Goal: Information Seeking & Learning: Learn about a topic

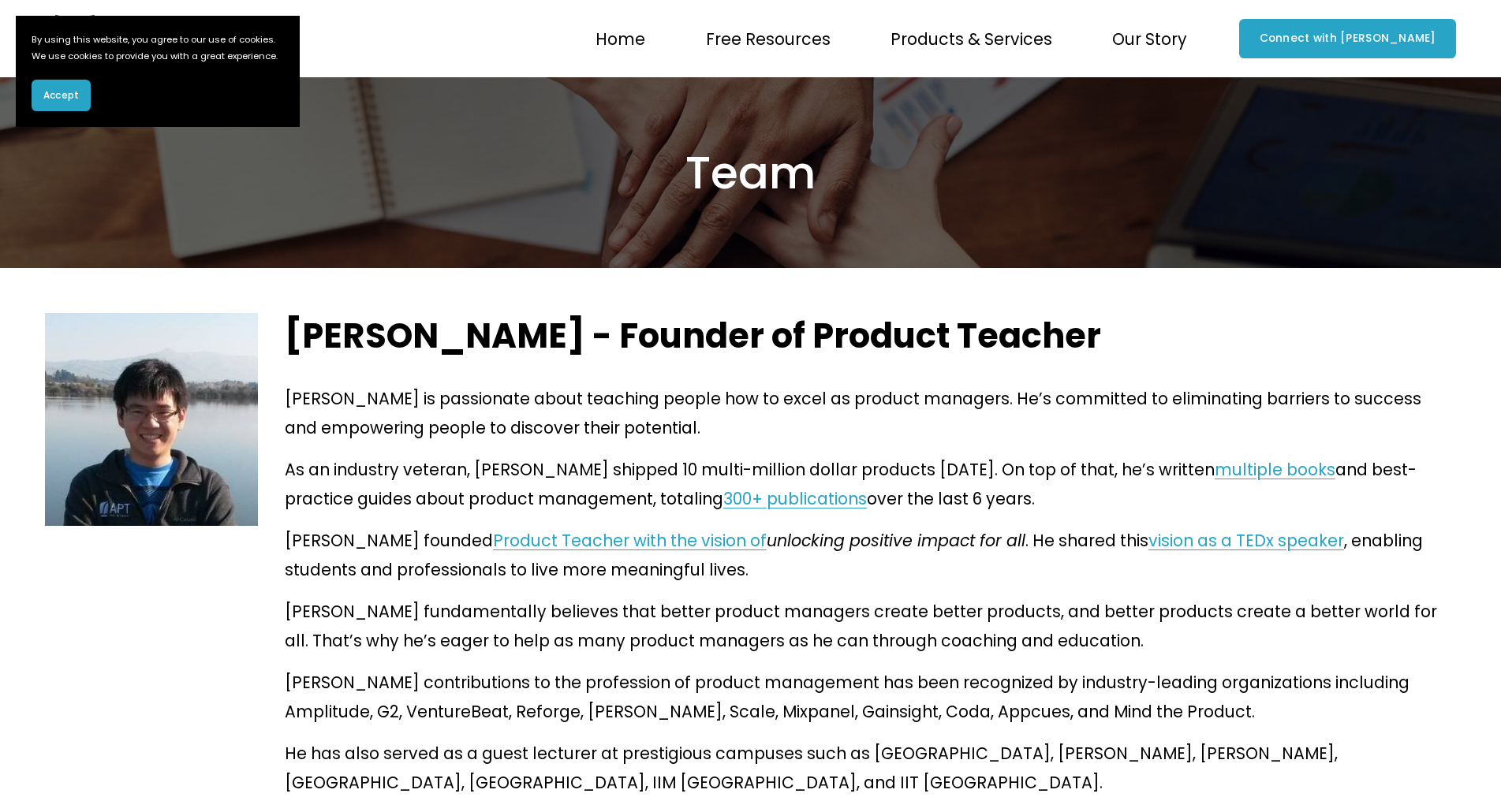
click at [542, 455] on p "As an industry veteran, [PERSON_NAME] shipped 10 multi-million dollar products …" at bounding box center [870, 484] width 1171 height 58
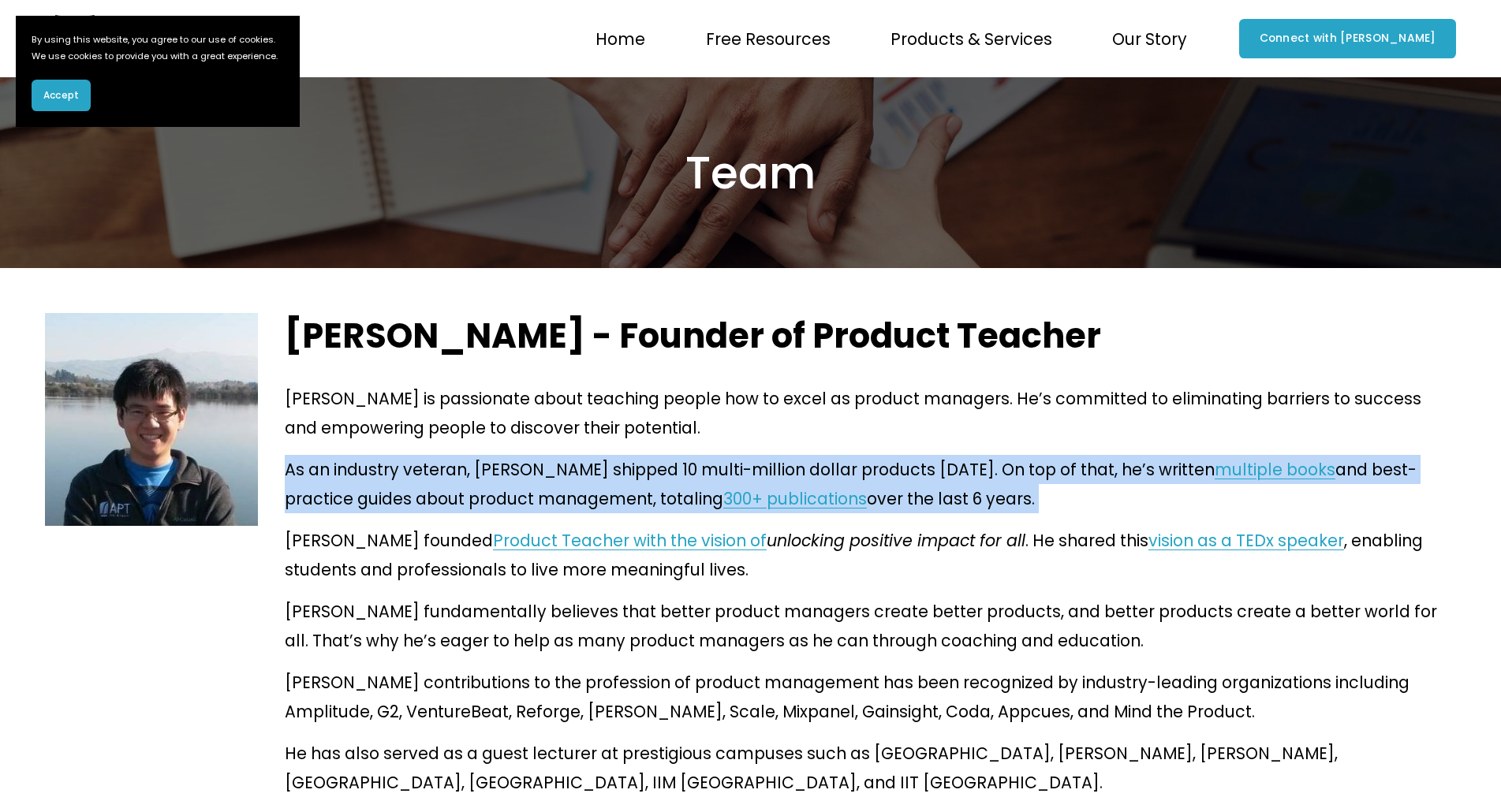
click at [542, 455] on p "As an industry veteran, [PERSON_NAME] shipped 10 multi-million dollar products …" at bounding box center [870, 484] width 1171 height 58
click at [554, 455] on p "As an industry veteran, [PERSON_NAME] shipped 10 multi-million dollar products …" at bounding box center [870, 484] width 1171 height 58
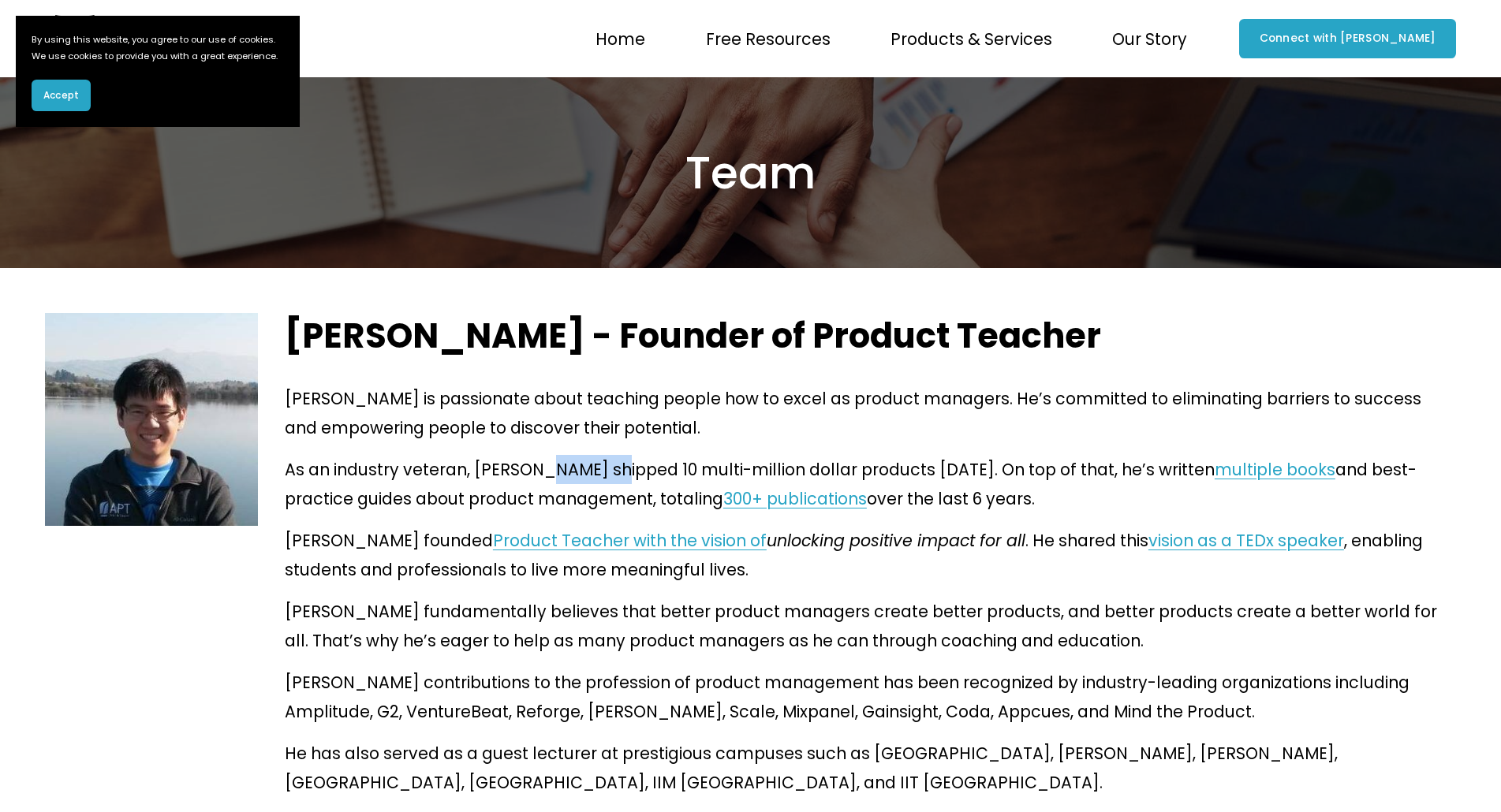
click at [554, 455] on p "As an industry veteran, [PERSON_NAME] shipped 10 multi-million dollar products …" at bounding box center [870, 484] width 1171 height 58
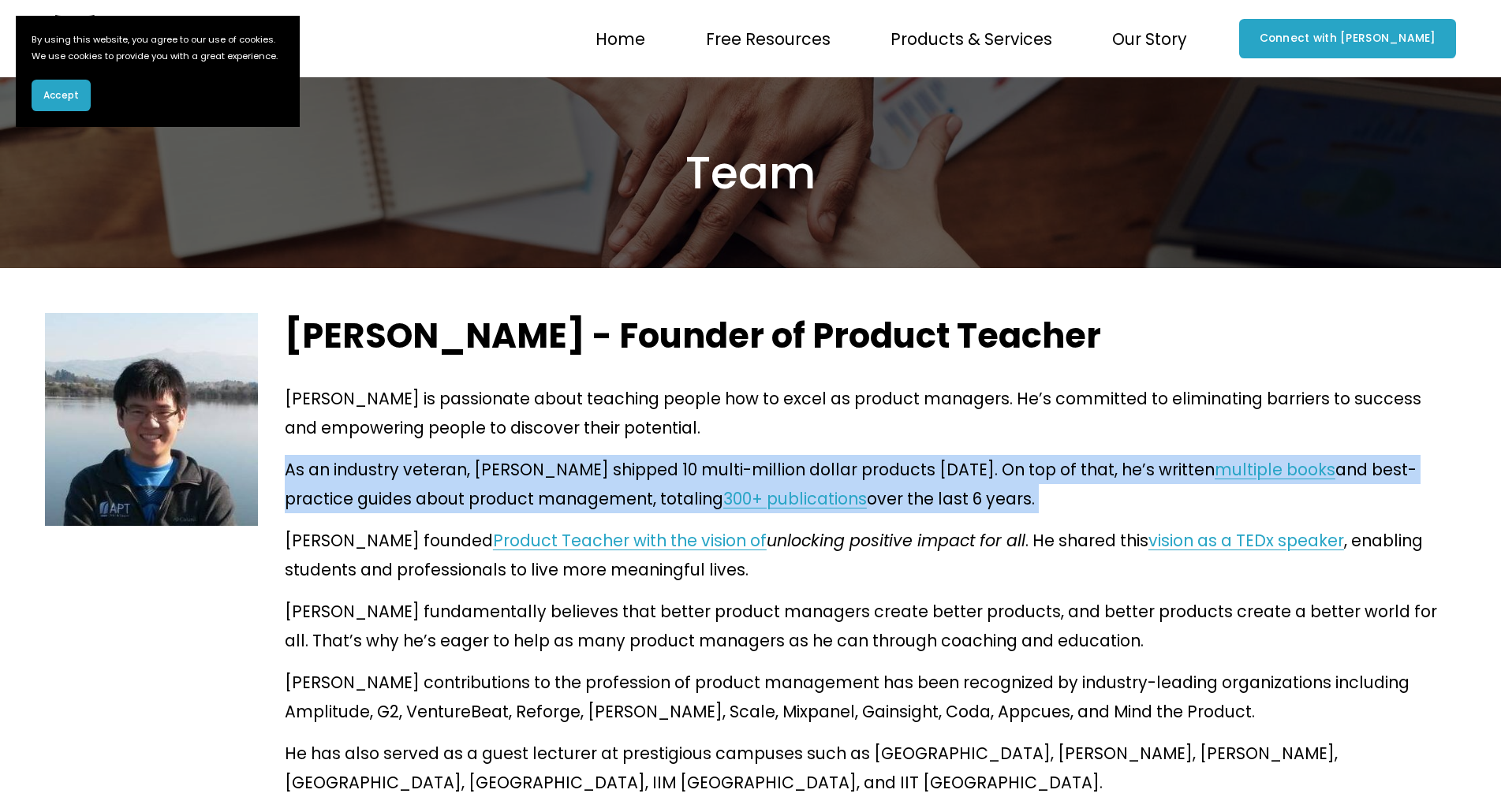
click at [554, 455] on p "As an industry veteran, [PERSON_NAME] shipped 10 multi-million dollar products …" at bounding box center [870, 484] width 1171 height 58
click at [494, 455] on p "As an industry veteran, [PERSON_NAME] shipped 10 multi-million dollar products …" at bounding box center [870, 484] width 1171 height 58
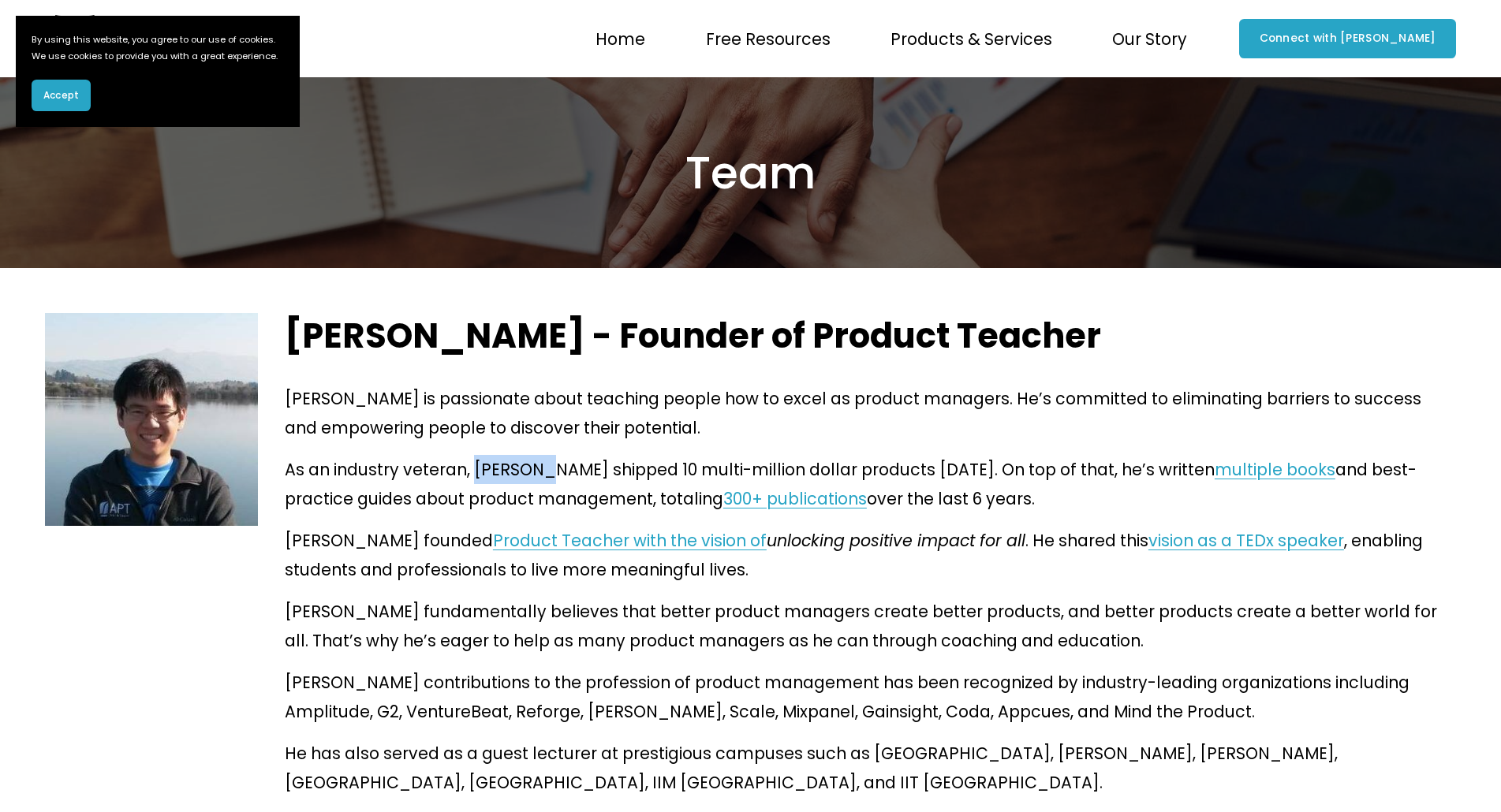
click at [494, 455] on p "As an industry veteran, [PERSON_NAME] shipped 10 multi-million dollar products …" at bounding box center [870, 484] width 1171 height 58
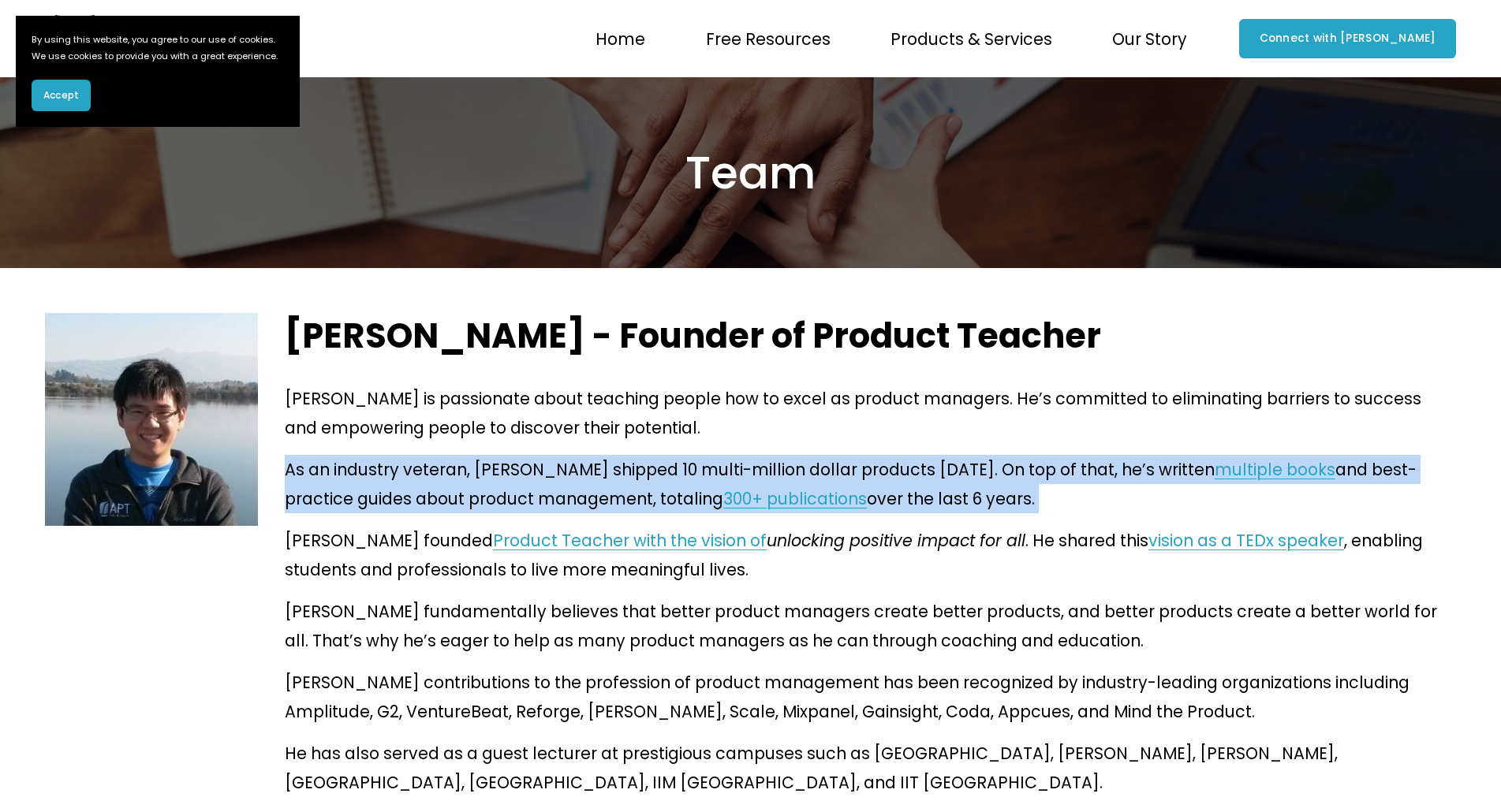
click at [494, 455] on p "As an industry veteran, [PERSON_NAME] shipped 10 multi-million dollar products …" at bounding box center [870, 484] width 1171 height 58
click at [516, 455] on p "As an industry veteran, [PERSON_NAME] shipped 10 multi-million dollar products …" at bounding box center [870, 484] width 1171 height 58
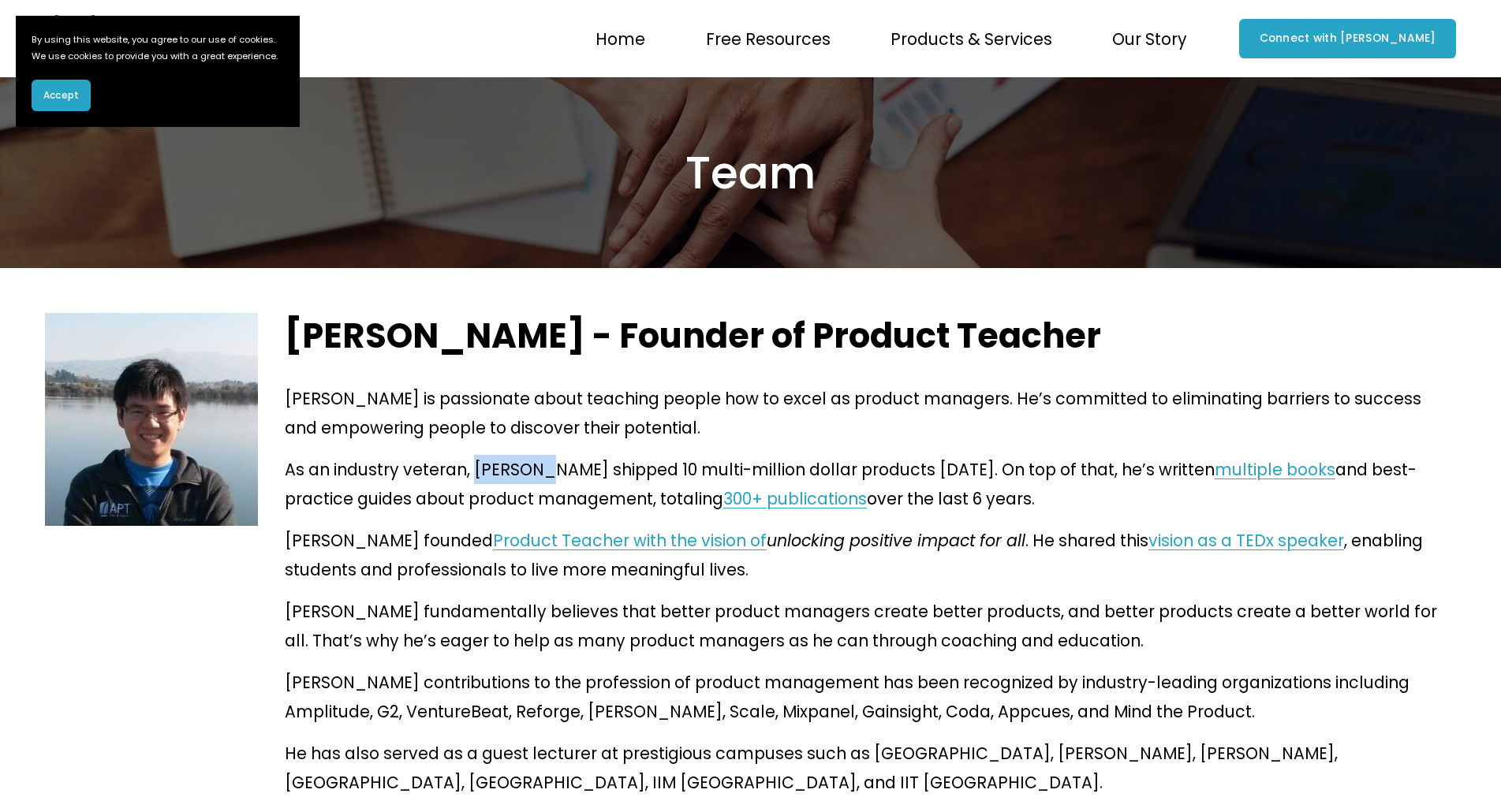
click at [516, 455] on p "As an industry veteran, [PERSON_NAME] shipped 10 multi-million dollar products …" at bounding box center [870, 484] width 1171 height 58
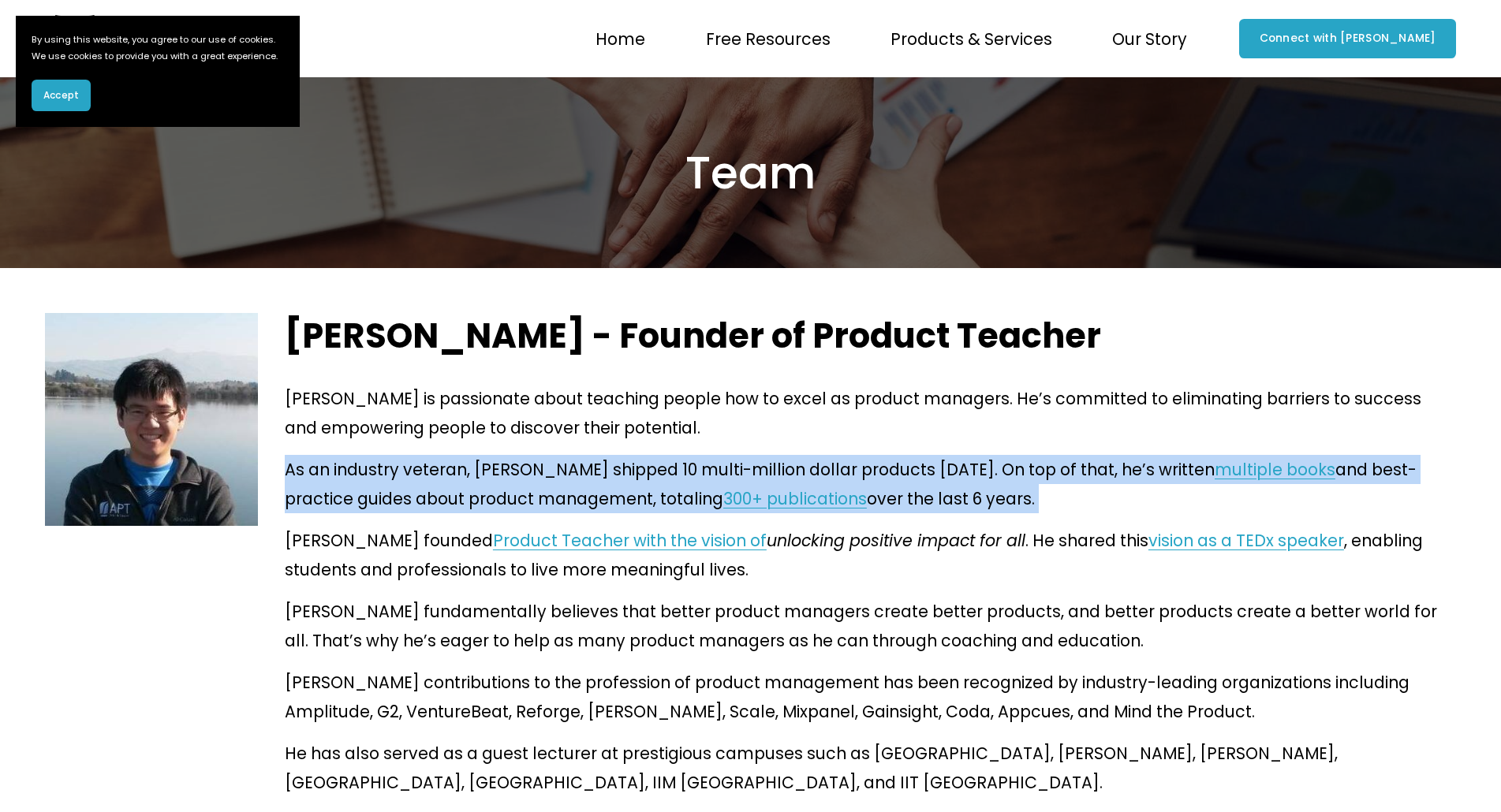
click at [516, 455] on p "As an industry veteran, [PERSON_NAME] shipped 10 multi-million dollar products …" at bounding box center [870, 484] width 1171 height 58
click at [533, 455] on p "As an industry veteran, [PERSON_NAME] shipped 10 multi-million dollar products …" at bounding box center [870, 484] width 1171 height 58
click at [491, 456] on p "As an industry veteran, [PERSON_NAME] shipped 10 multi-million dollar products …" at bounding box center [870, 484] width 1171 height 58
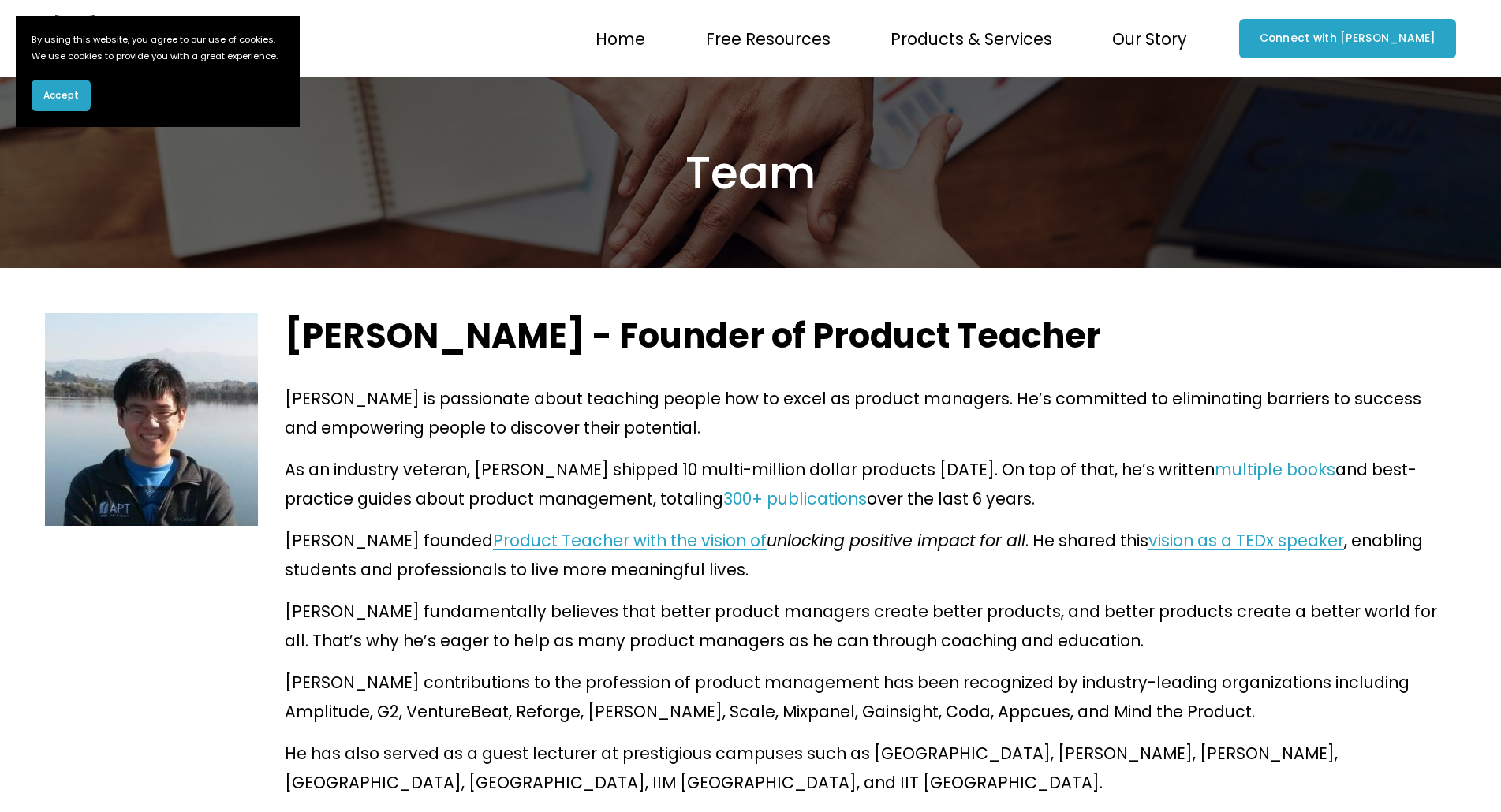
click at [1187, 423] on p "[PERSON_NAME] is passionate about teaching people how to excel as product manag…" at bounding box center [870, 413] width 1171 height 58
click at [1214, 458] on link "multiple books" at bounding box center [1274, 469] width 120 height 23
click at [887, 411] on p "[PERSON_NAME] is passionate about teaching people how to excel as product manag…" at bounding box center [870, 413] width 1171 height 58
click at [850, 395] on p "[PERSON_NAME] is passionate about teaching people how to excel as product manag…" at bounding box center [870, 413] width 1171 height 58
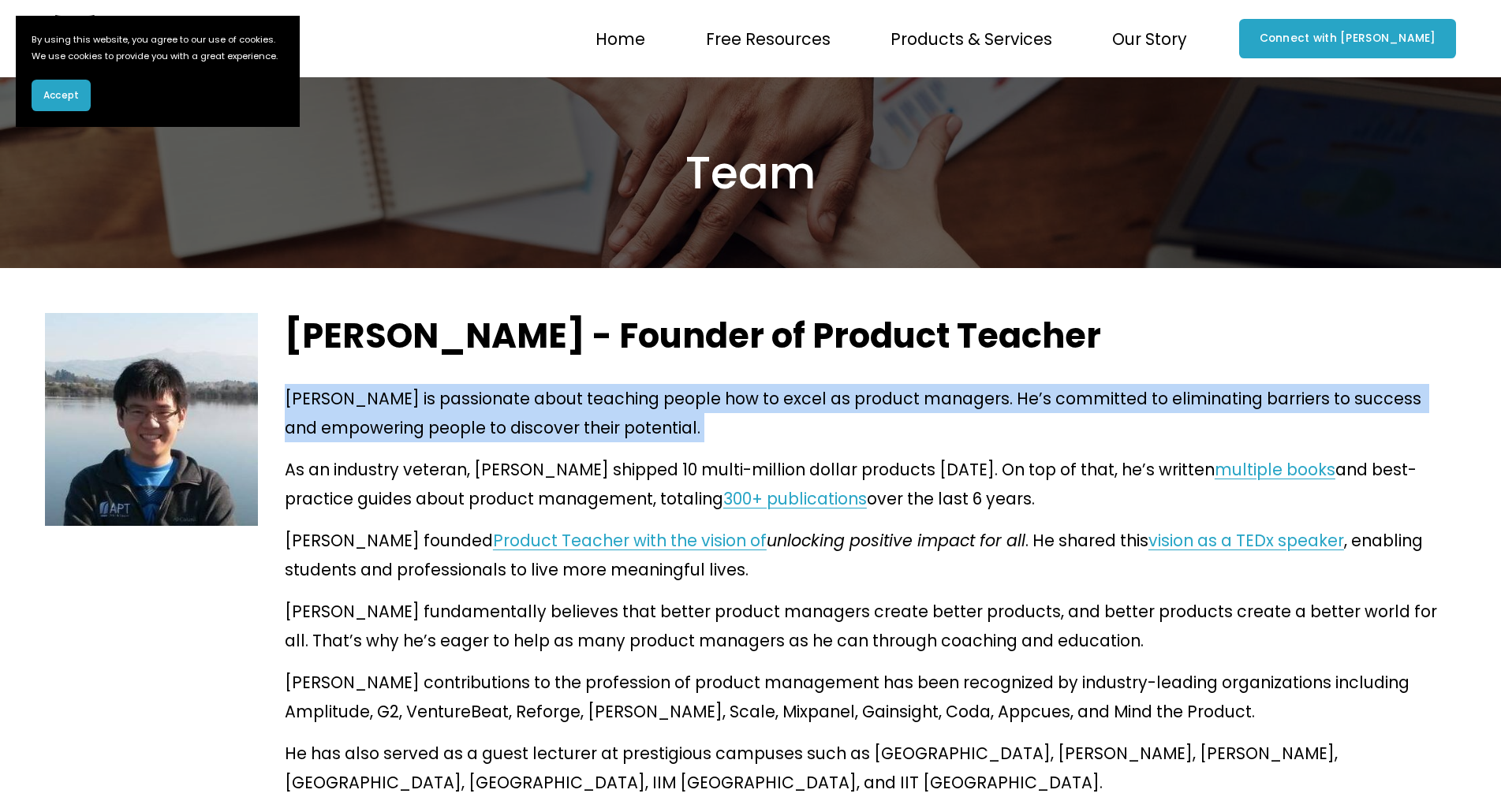
click at [850, 395] on p "[PERSON_NAME] is passionate about teaching people how to excel as product manag…" at bounding box center [870, 413] width 1171 height 58
click at [881, 394] on p "[PERSON_NAME] is passionate about teaching people how to excel as product manag…" at bounding box center [870, 413] width 1171 height 58
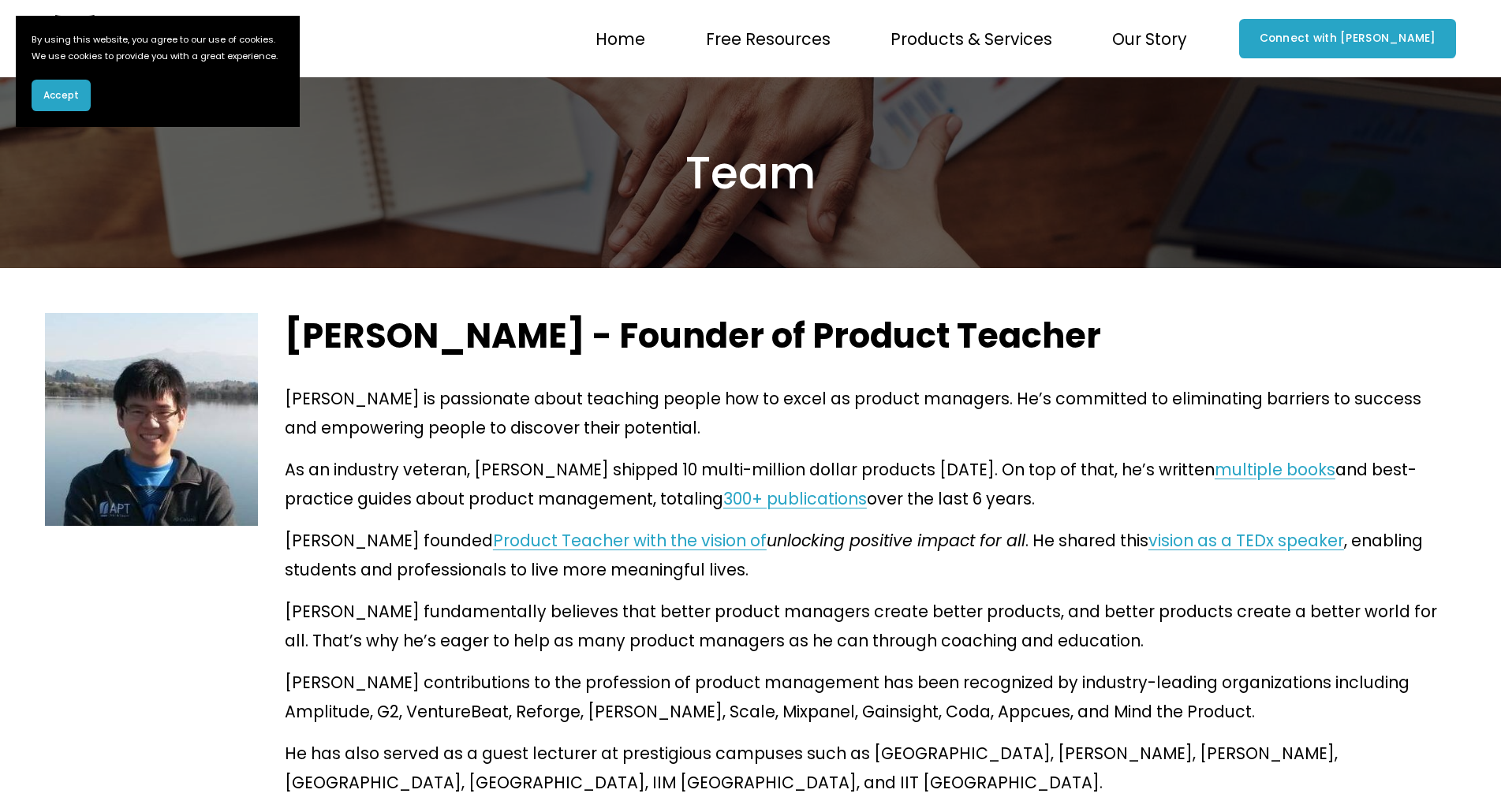
click at [791, 474] on p "As an industry veteran, [PERSON_NAME] shipped 10 multi-million dollar products …" at bounding box center [870, 484] width 1171 height 58
click at [820, 463] on p "As an industry veteran, [PERSON_NAME] shipped 10 multi-million dollar products …" at bounding box center [870, 484] width 1171 height 58
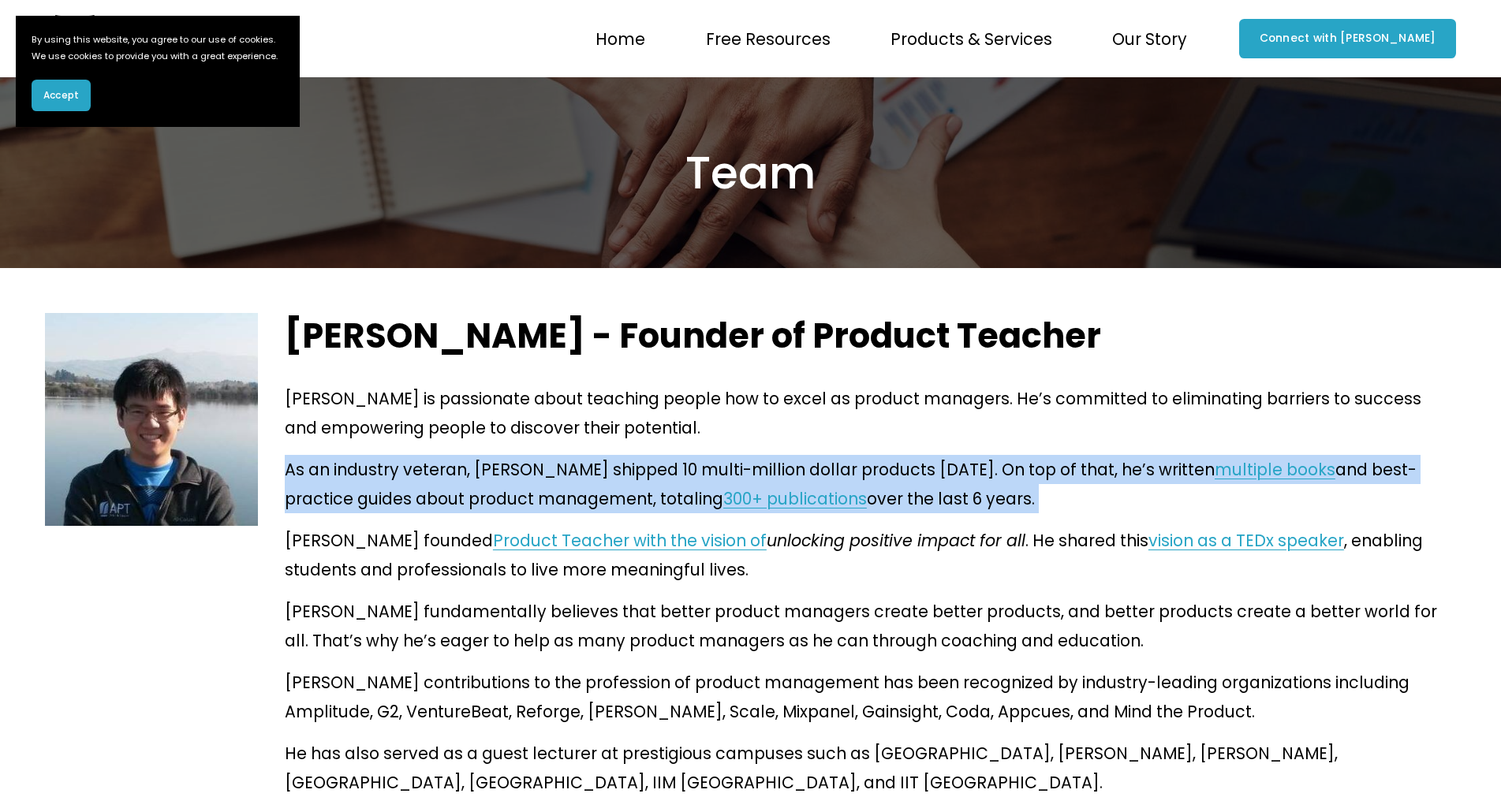
click at [820, 463] on p "As an industry veteran, [PERSON_NAME] shipped 10 multi-million dollar products …" at bounding box center [870, 484] width 1171 height 58
click at [869, 461] on p "As an industry veteran, [PERSON_NAME] shipped 10 multi-million dollar products …" at bounding box center [870, 484] width 1171 height 58
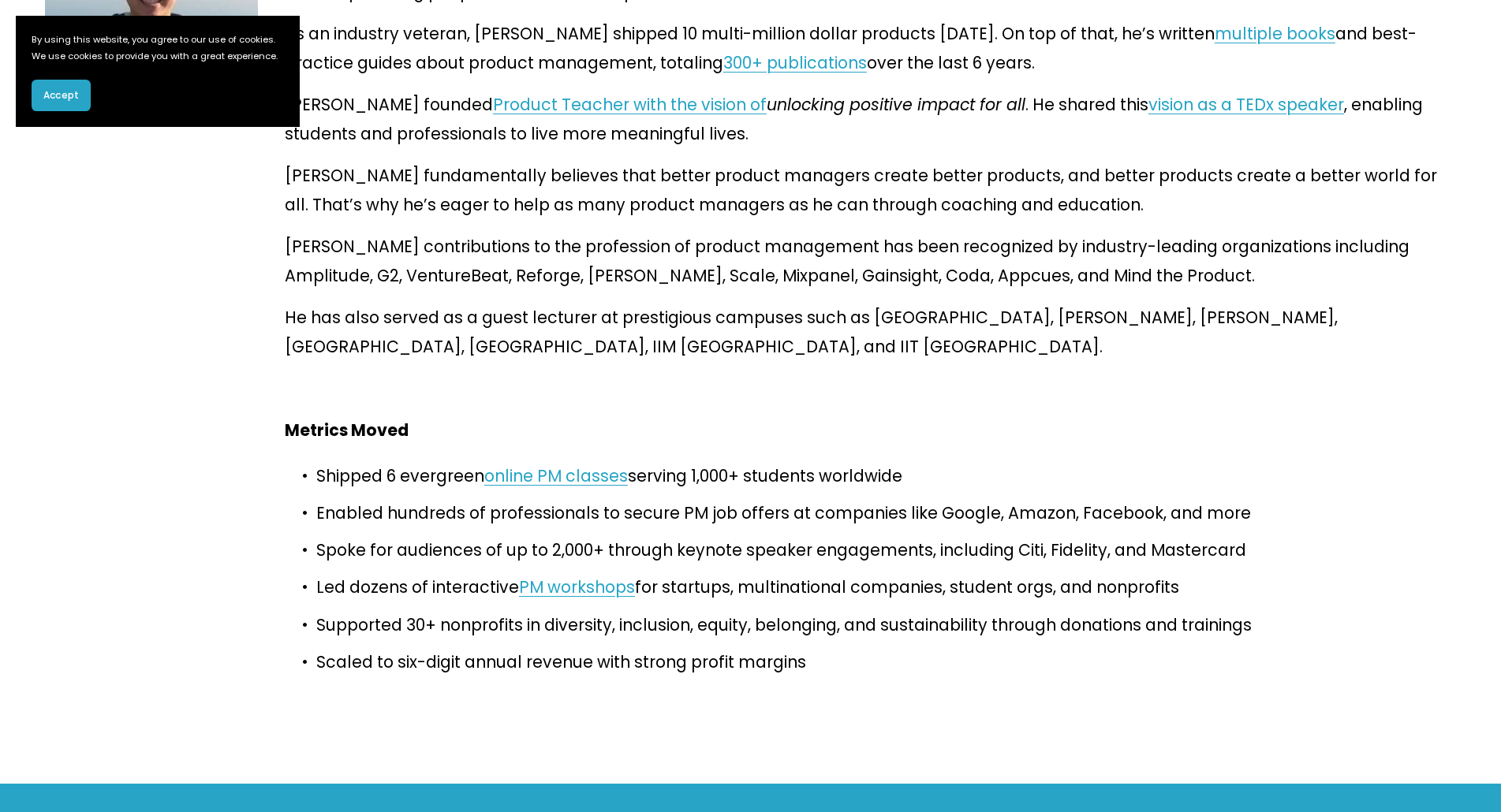
scroll to position [438, 0]
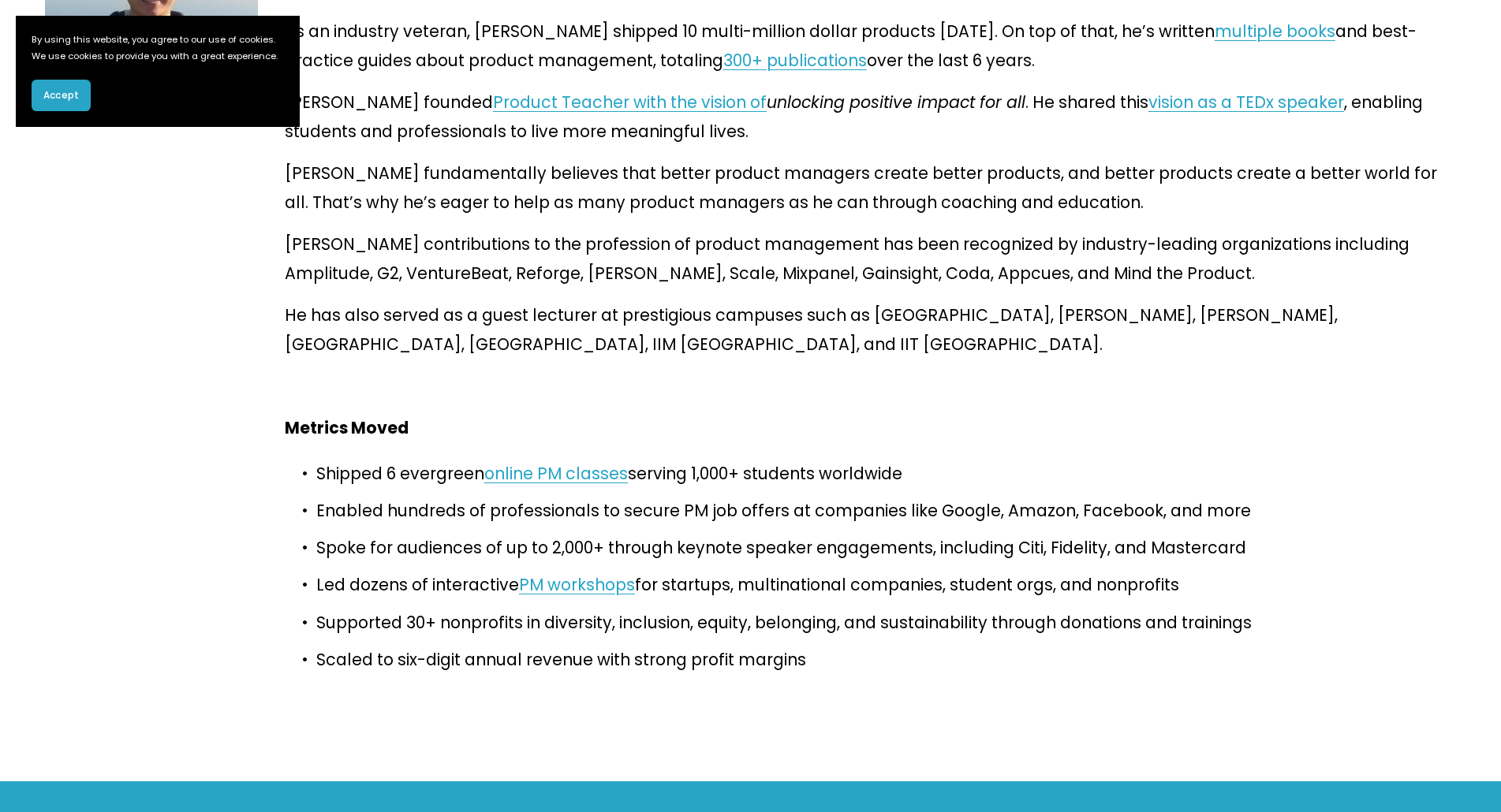
click at [401, 459] on p "Shipped 6 evergreen online PM classes serving 1,000+ students worldwide" at bounding box center [886, 473] width 1140 height 29
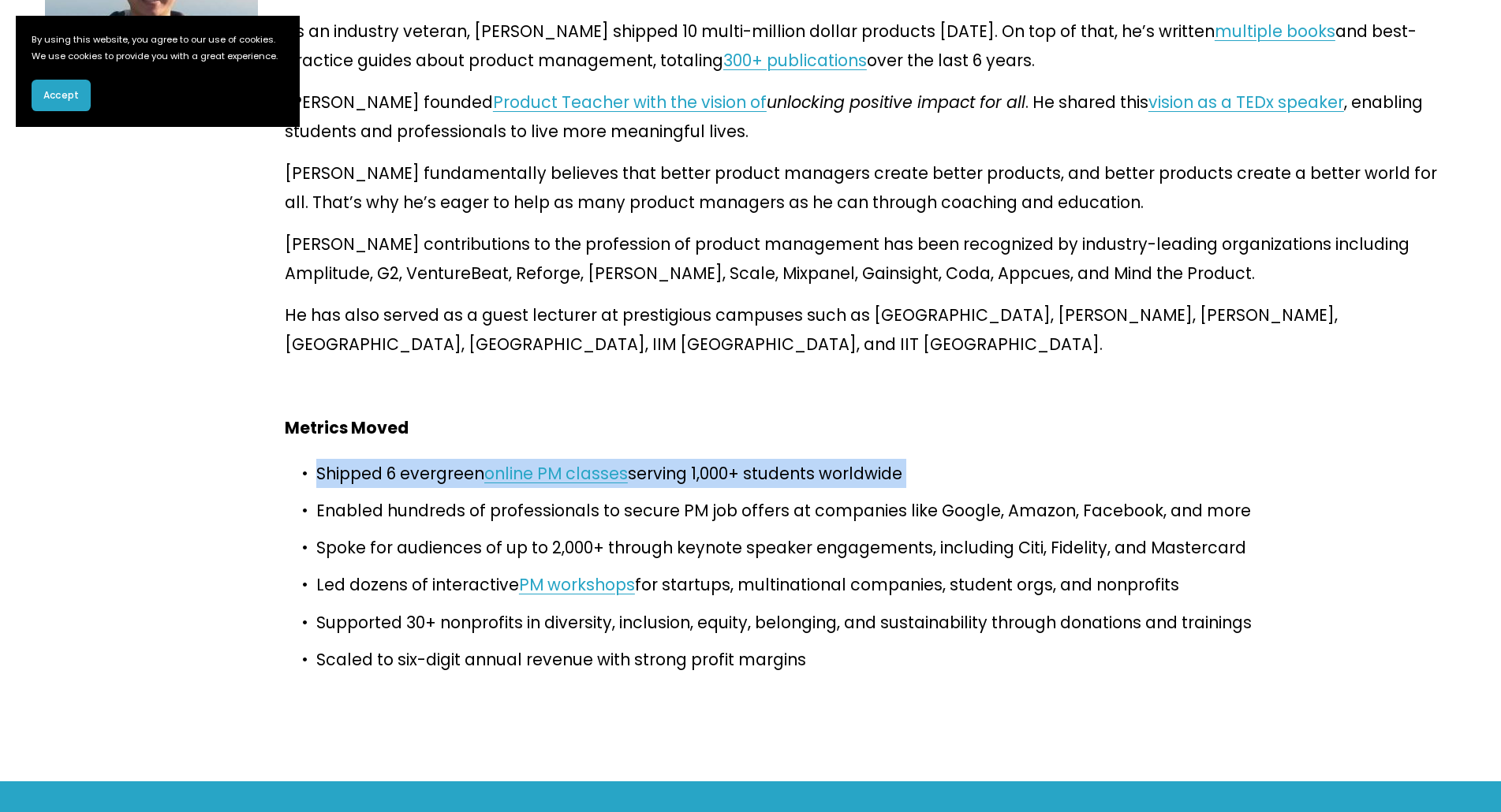
click at [401, 459] on p "Shipped 6 evergreen online PM classes serving 1,000+ students worldwide" at bounding box center [886, 473] width 1140 height 29
click at [423, 459] on p "Shipped 6 evergreen online PM classes serving 1,000+ students worldwide" at bounding box center [886, 473] width 1140 height 29
click at [409, 459] on p "Shipped 6 evergreen online PM classes serving 1,000+ students worldwide" at bounding box center [886, 473] width 1140 height 29
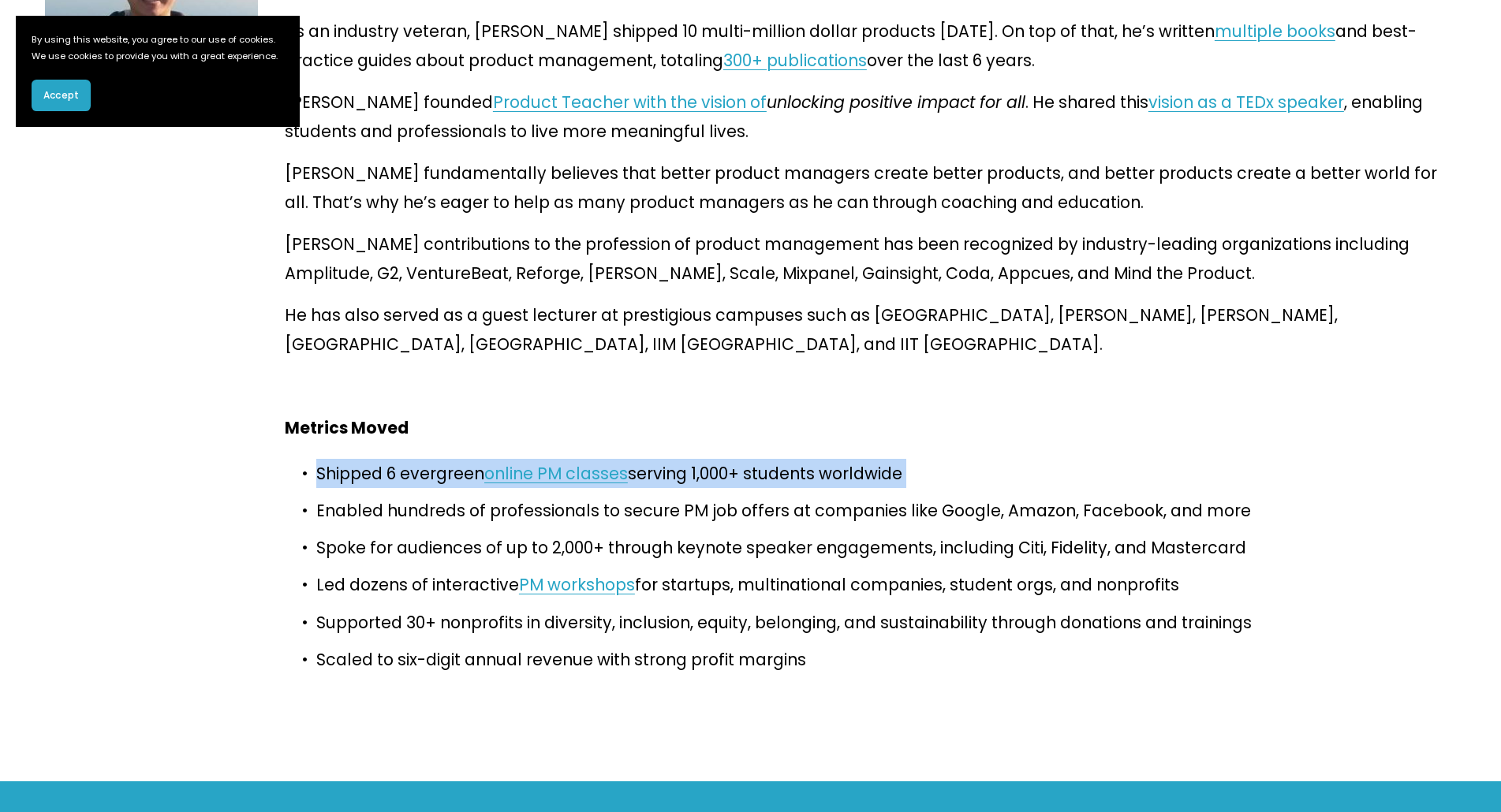
click at [409, 459] on p "Shipped 6 evergreen online PM classes serving 1,000+ students worldwide" at bounding box center [886, 473] width 1140 height 29
click at [382, 459] on p "Shipped 6 evergreen online PM classes serving 1,000+ students worldwide" at bounding box center [886, 473] width 1140 height 29
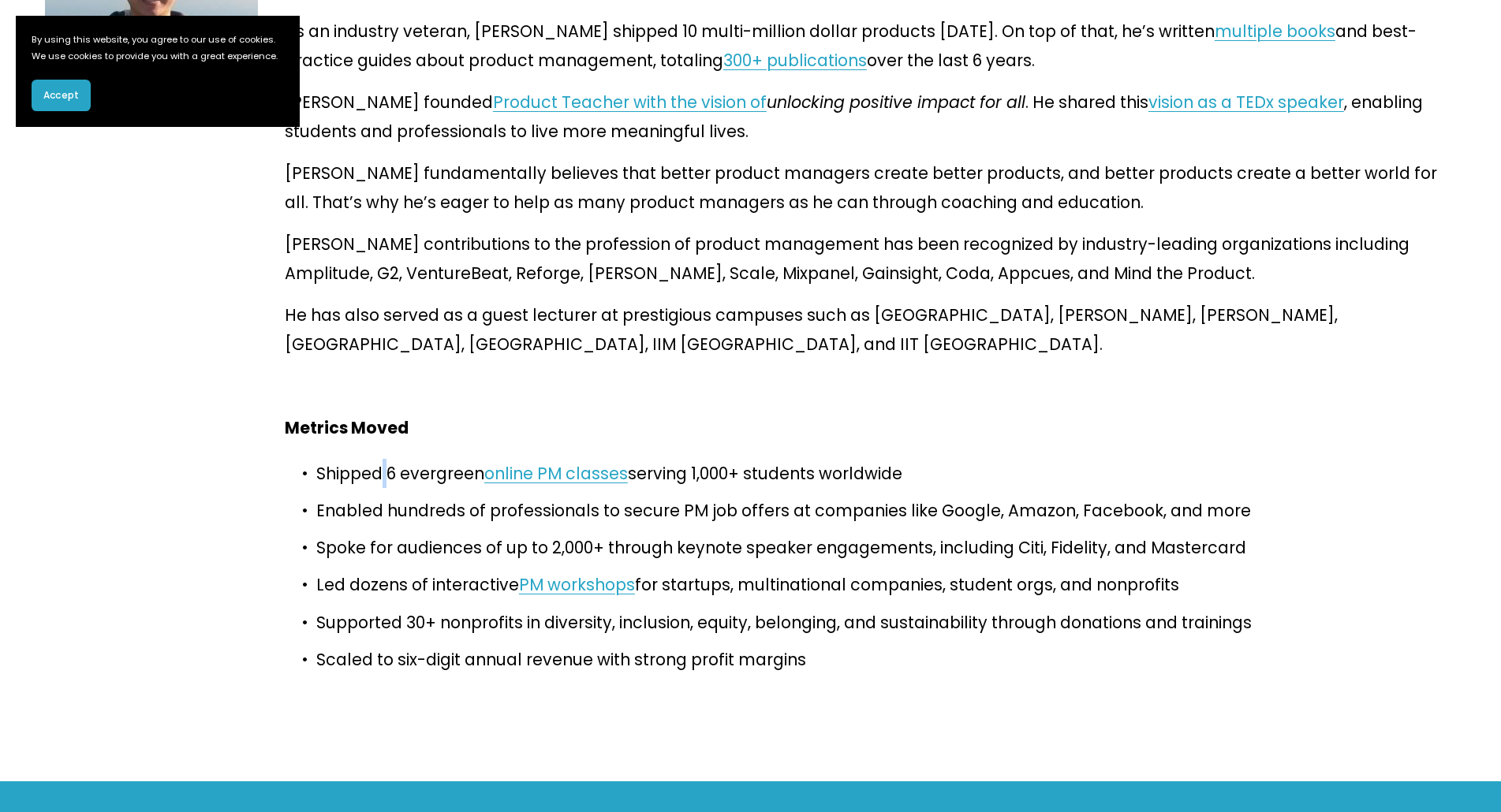
click at [380, 459] on p "Shipped 6 evergreen online PM classes serving 1,000+ students worldwide" at bounding box center [886, 473] width 1140 height 29
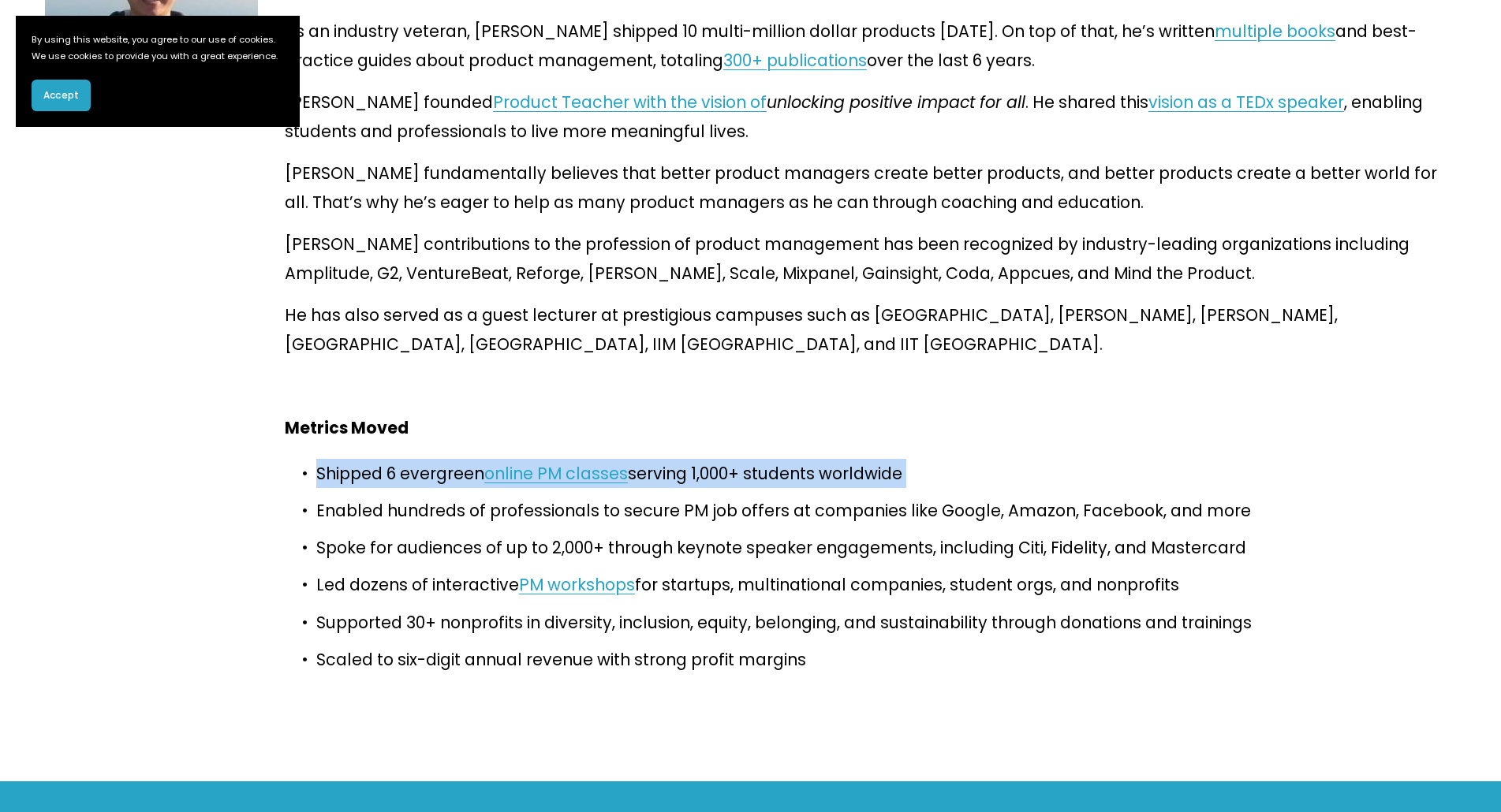
click at [380, 459] on p "Shipped 6 evergreen online PM classes serving 1,000+ students worldwide" at bounding box center [886, 473] width 1140 height 29
click at [403, 459] on p "Shipped 6 evergreen online PM classes serving 1,000+ students worldwide" at bounding box center [886, 473] width 1140 height 29
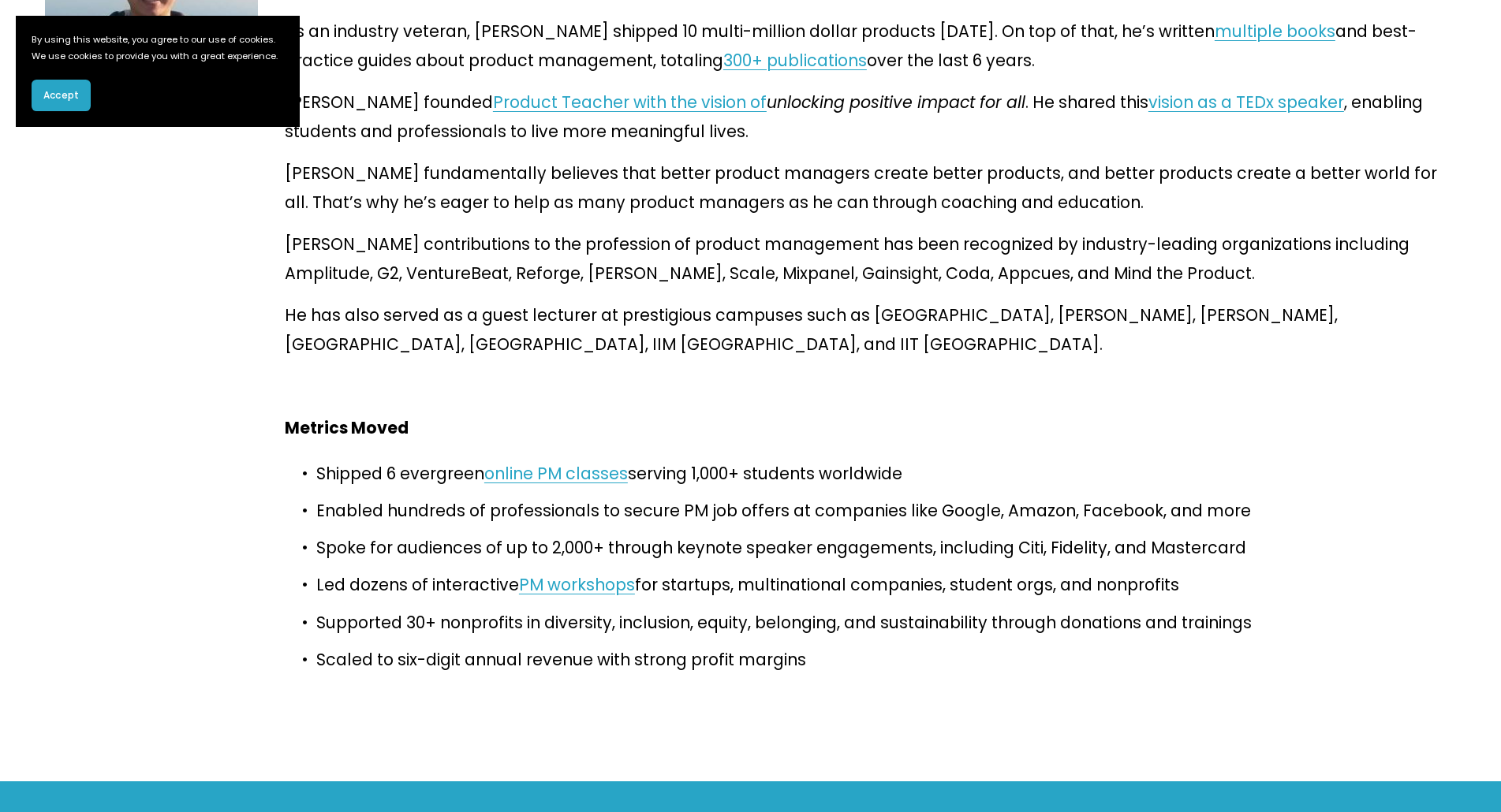
click at [396, 496] on p "Enabled hundreds of professionals to secure PM job offers at companies like Goo…" at bounding box center [886, 511] width 1140 height 29
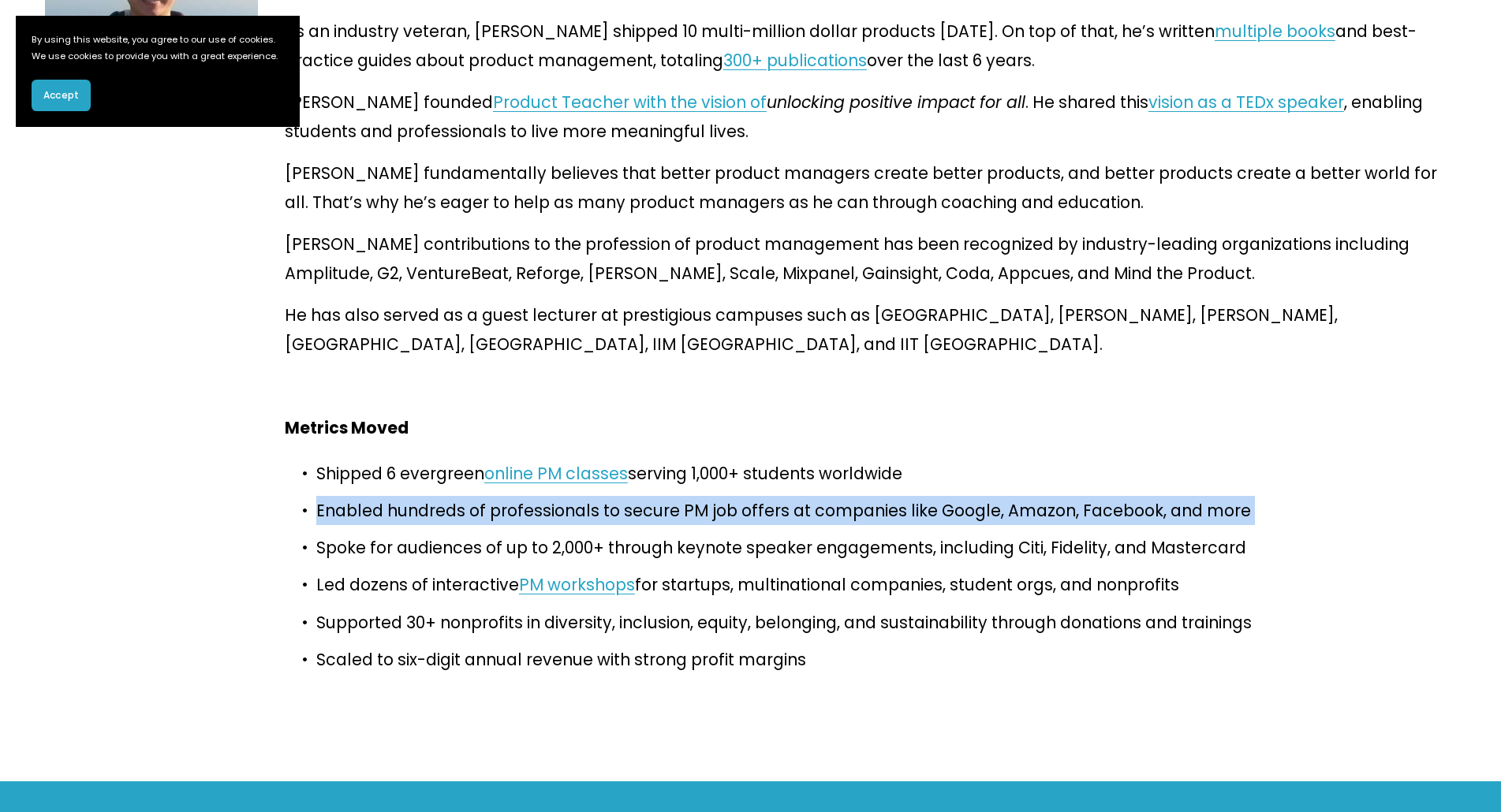
click at [396, 496] on p "Enabled hundreds of professionals to secure PM job offers at companies like Goo…" at bounding box center [886, 511] width 1140 height 29
click at [426, 496] on p "Enabled hundreds of professionals to secure PM job offers at companies like Goo…" at bounding box center [886, 511] width 1140 height 29
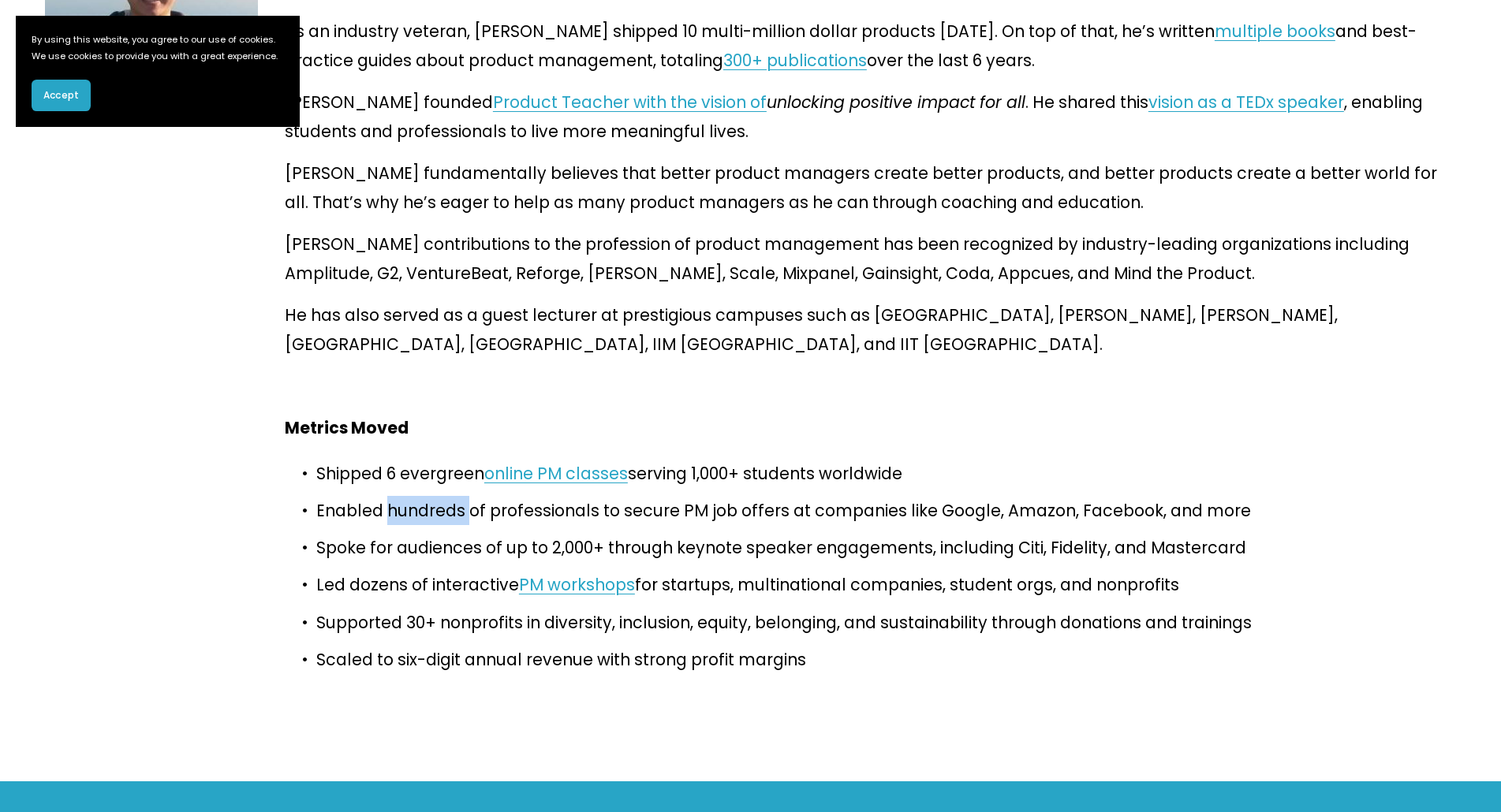
click at [426, 496] on p "Enabled hundreds of professionals to secure PM job offers at companies like Goo…" at bounding box center [886, 511] width 1140 height 29
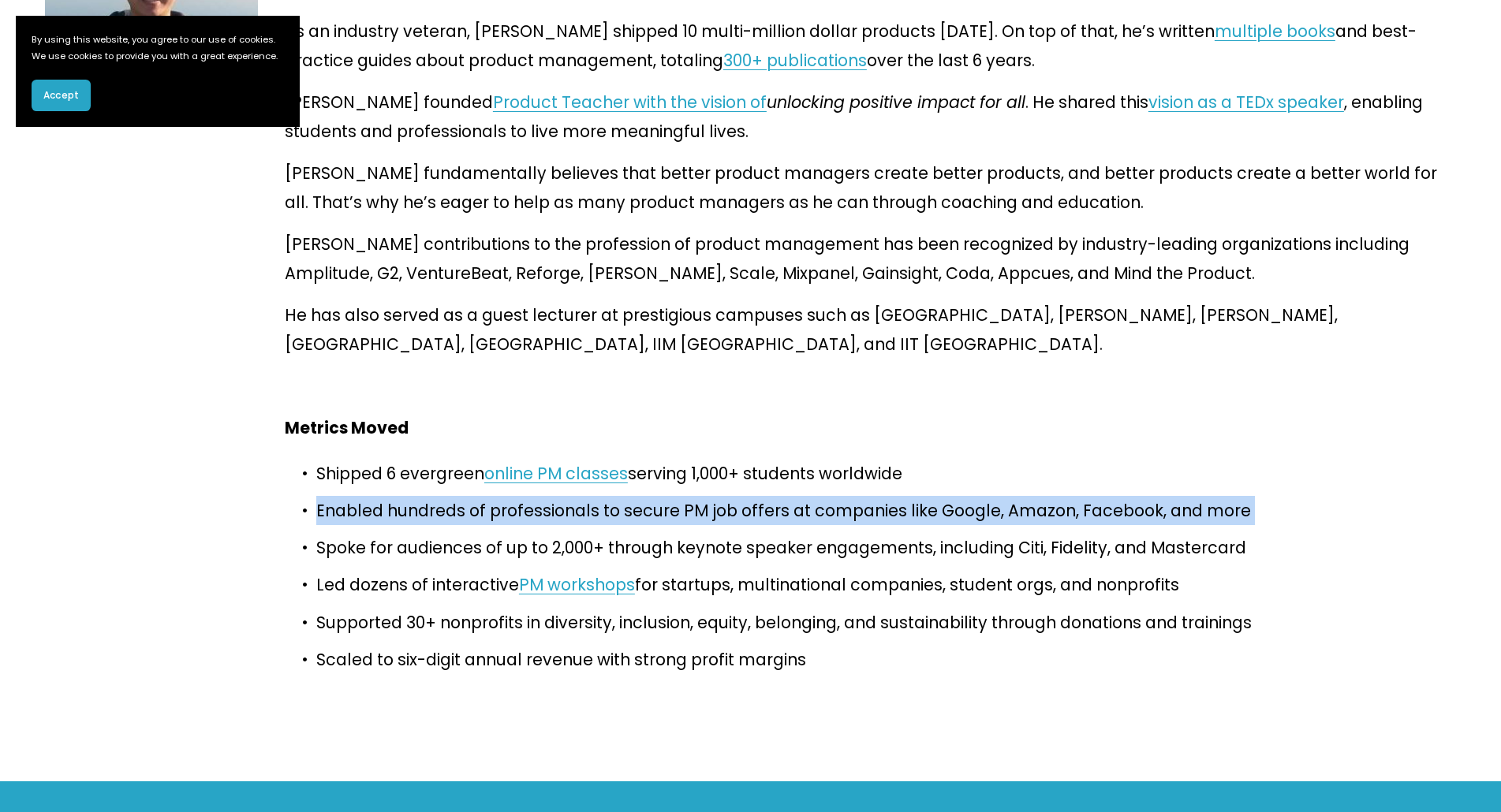
click at [426, 496] on p "Enabled hundreds of professionals to secure PM job offers at companies like Goo…" at bounding box center [886, 511] width 1140 height 29
click at [418, 496] on p "Enabled hundreds of professionals to secure PM job offers at companies like Goo…" at bounding box center [886, 511] width 1140 height 29
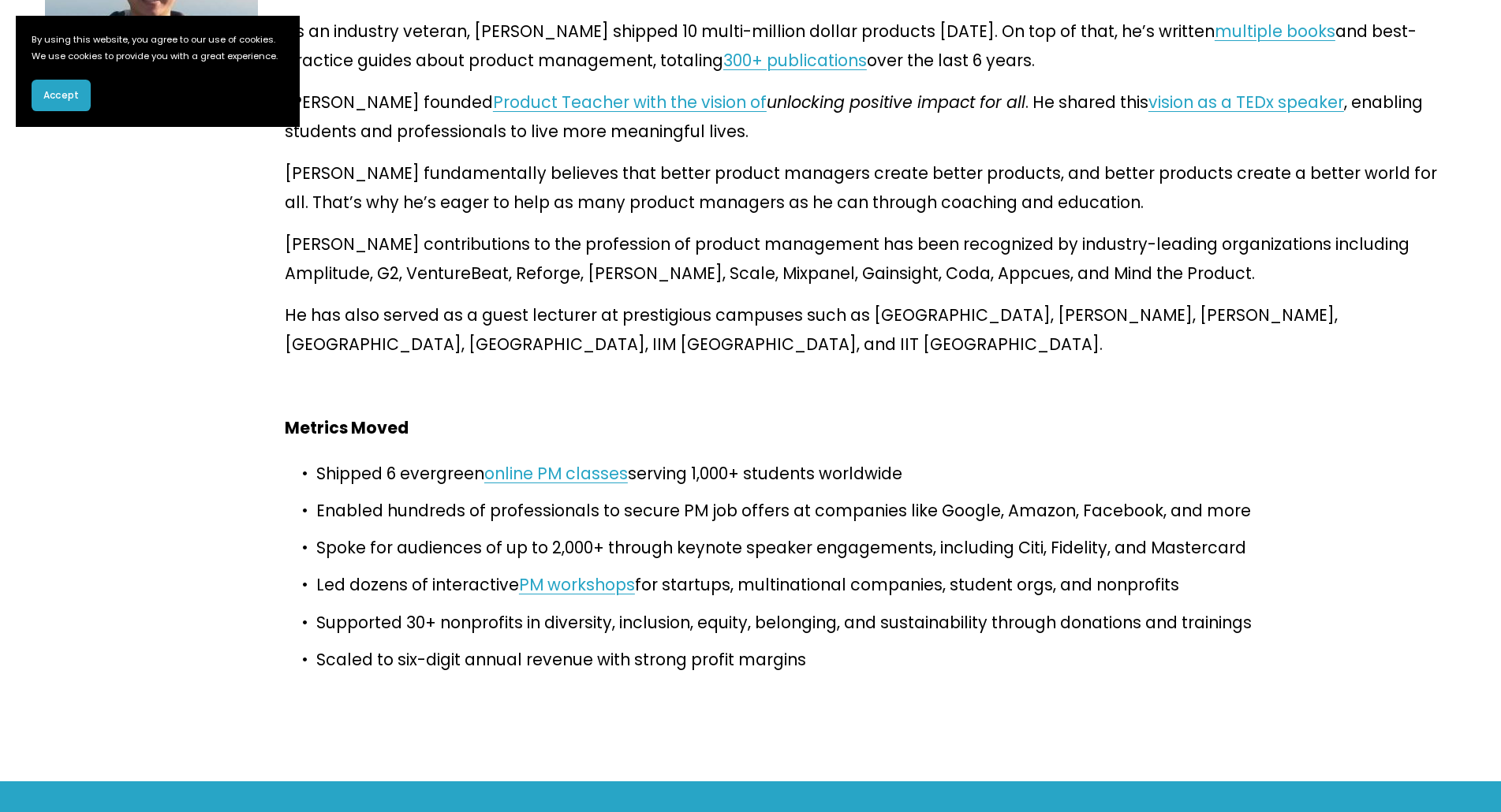
click at [407, 532] on p "Spoke for audiences of up to 2,000+ through keynote speaker engagements, includ…" at bounding box center [886, 547] width 1140 height 29
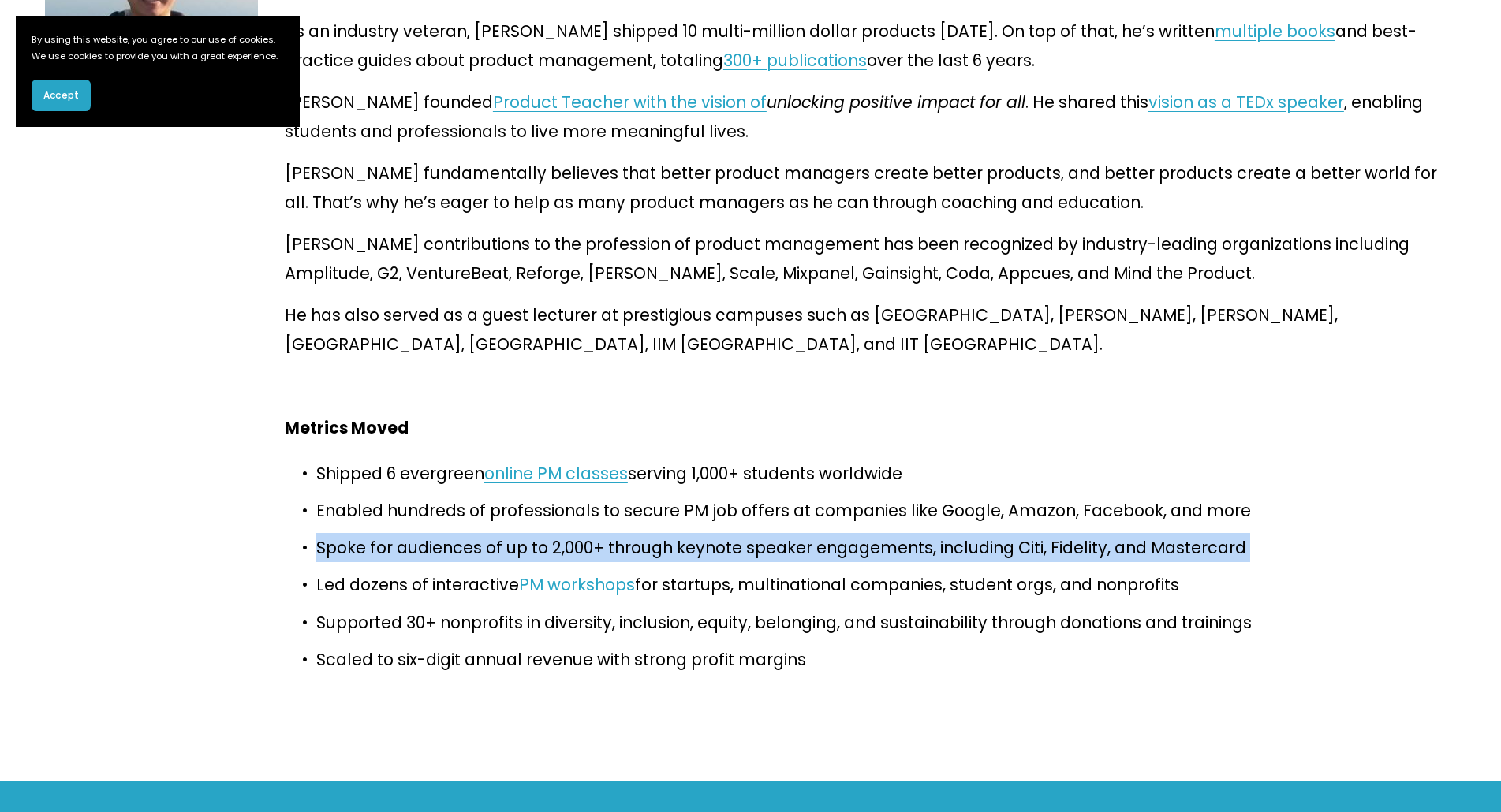
click at [407, 532] on p "Spoke for audiences of up to 2,000+ through keynote speaker engagements, includ…" at bounding box center [886, 547] width 1140 height 29
click at [446, 532] on p "Spoke for audiences of up to 2,000+ through keynote speaker engagements, includ…" at bounding box center [886, 547] width 1140 height 29
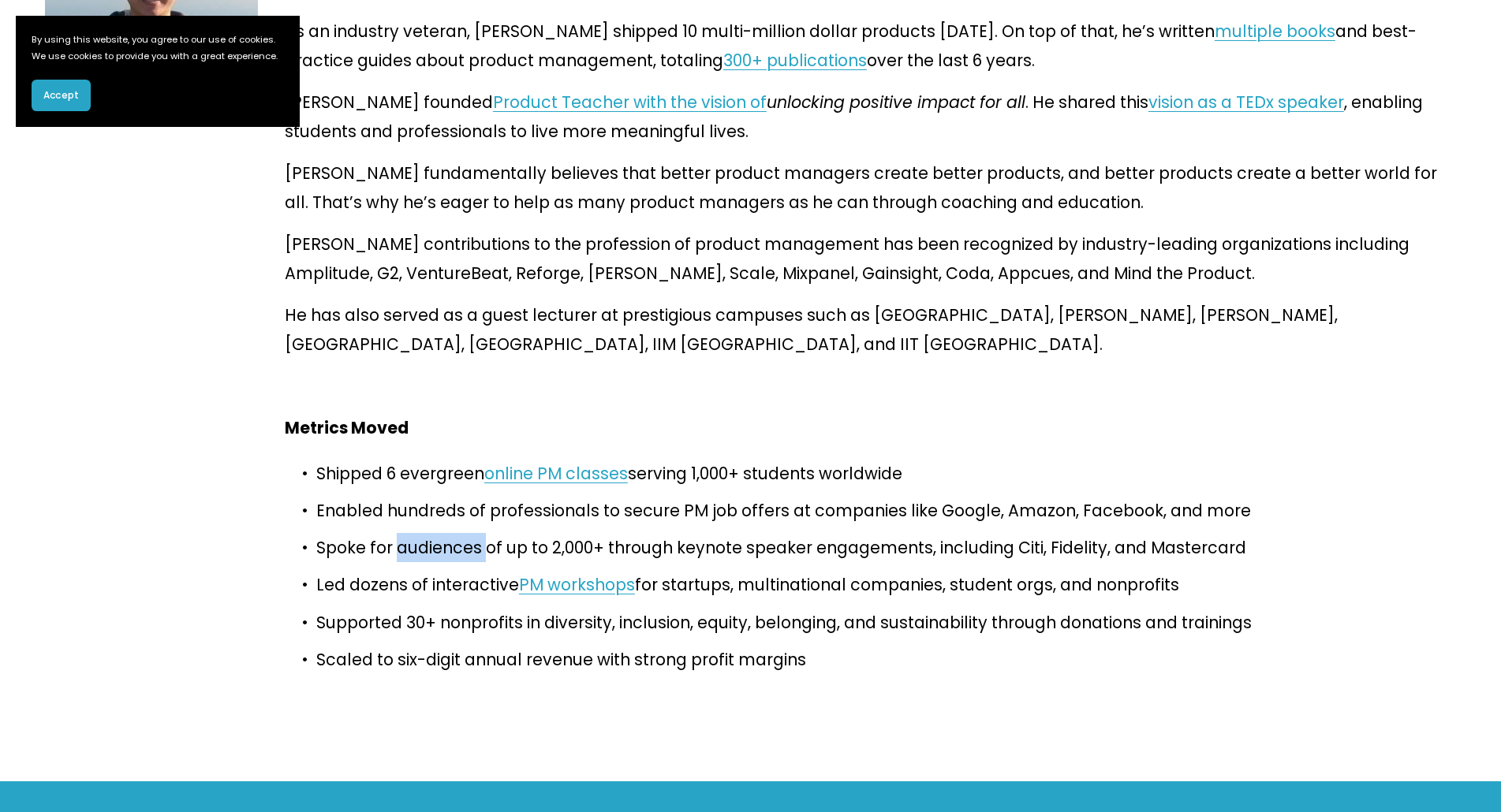
click at [446, 532] on p "Spoke for audiences of up to 2,000+ through keynote speaker engagements, includ…" at bounding box center [886, 547] width 1140 height 29
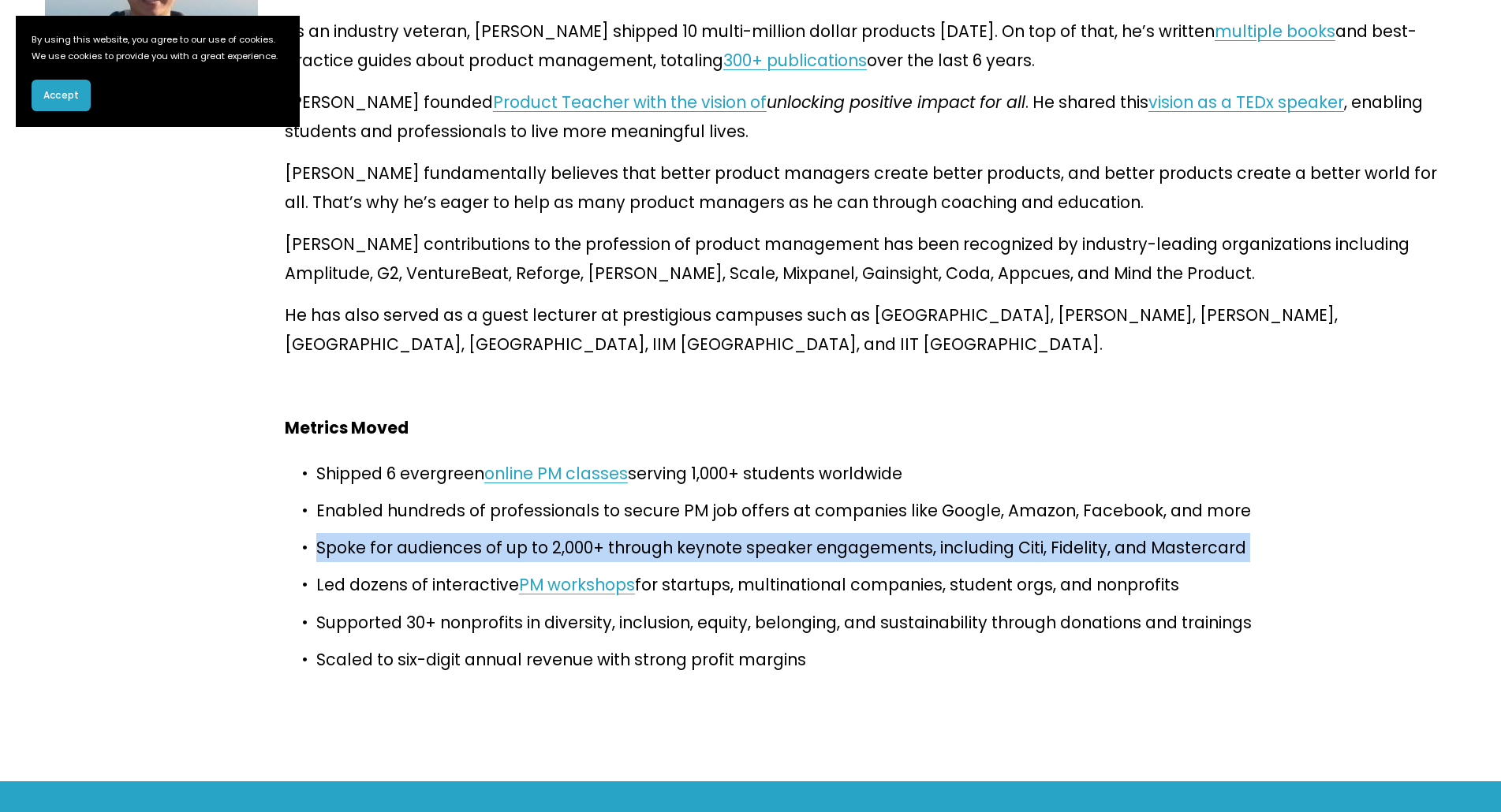
click at [446, 532] on p "Spoke for audiences of up to 2,000+ through keynote speaker engagements, includ…" at bounding box center [886, 547] width 1140 height 29
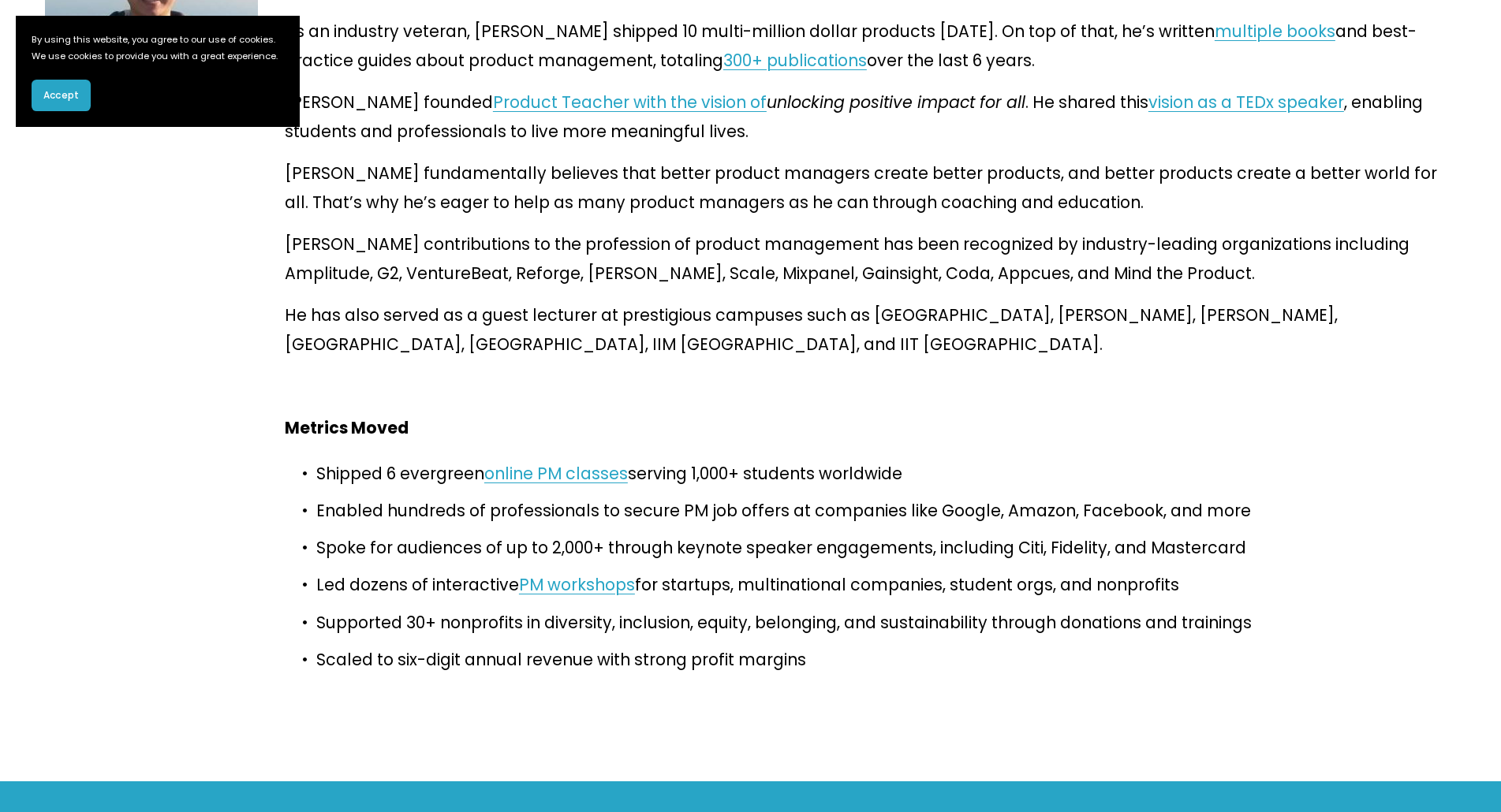
click at [398, 570] on p "Led dozens of interactive PM workshops for startups, multinational companies, s…" at bounding box center [886, 584] width 1140 height 29
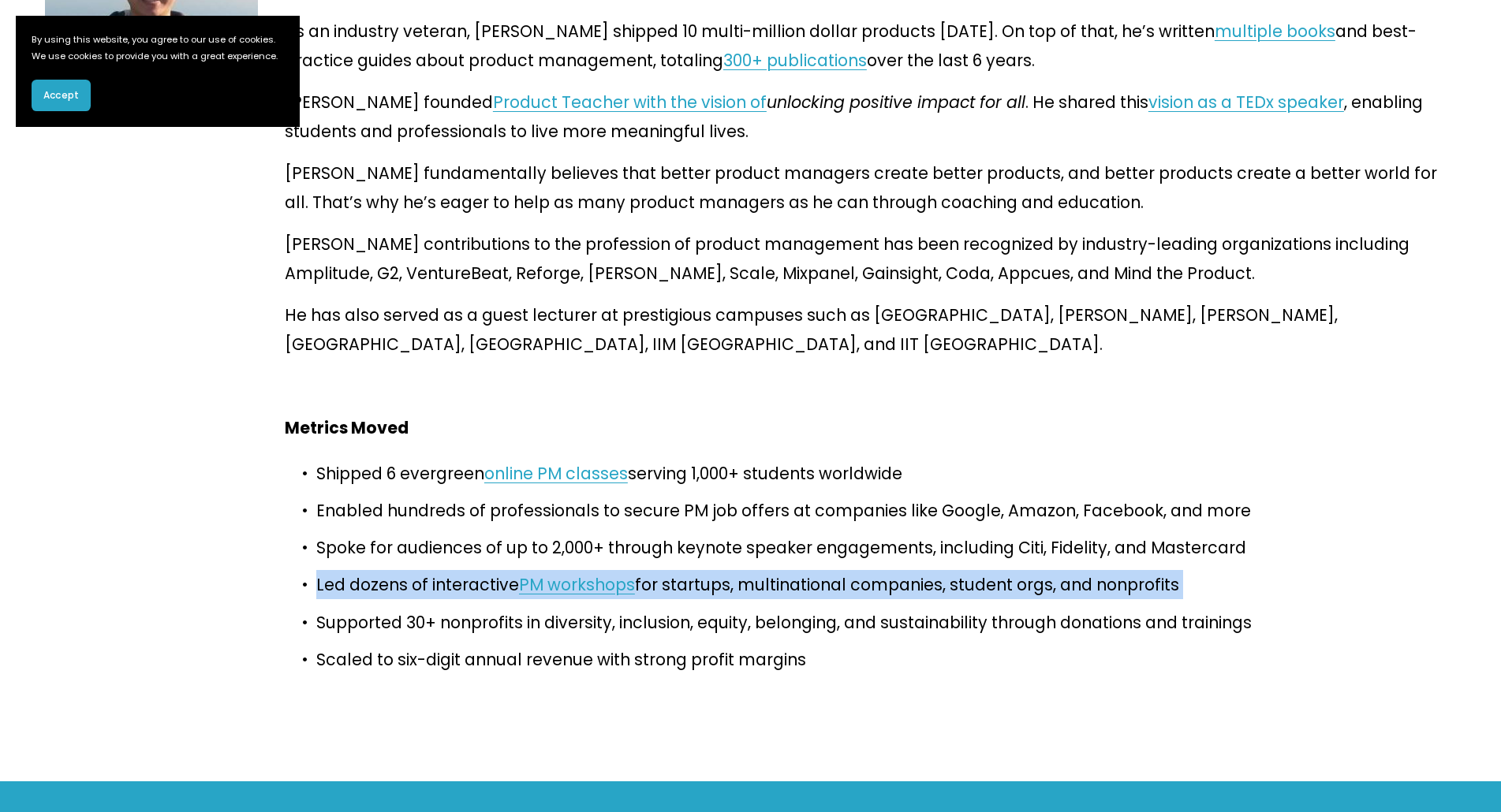
click at [398, 570] on p "Led dozens of interactive PM workshops for startups, multinational companies, s…" at bounding box center [886, 584] width 1140 height 29
click at [408, 570] on p "Led dozens of interactive PM workshops for startups, multinational companies, s…" at bounding box center [886, 584] width 1140 height 29
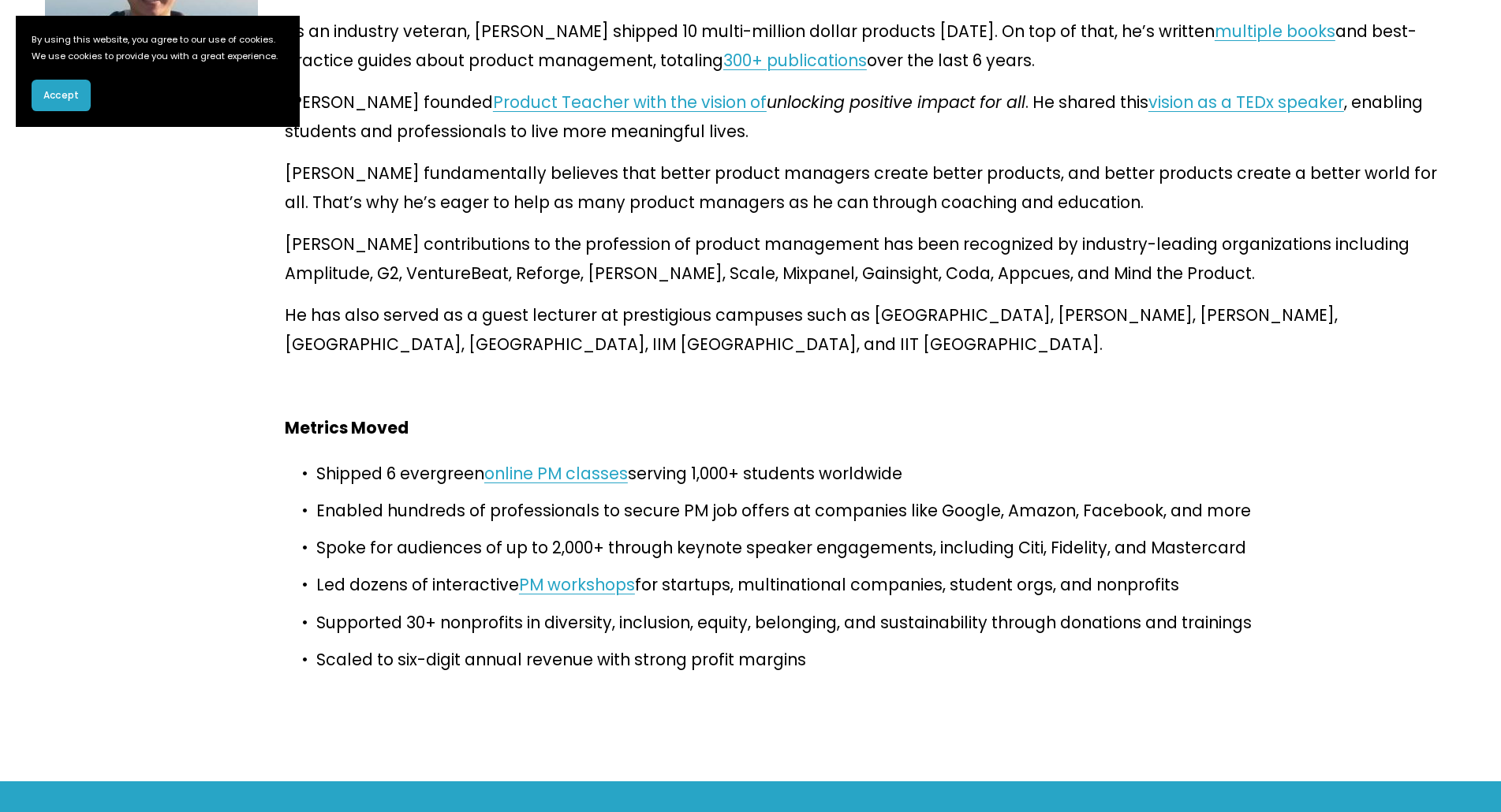
click at [398, 608] on p "Supported 30+ nonprofits in diversity, inclusion, equity, belonging, and sustai…" at bounding box center [886, 622] width 1140 height 29
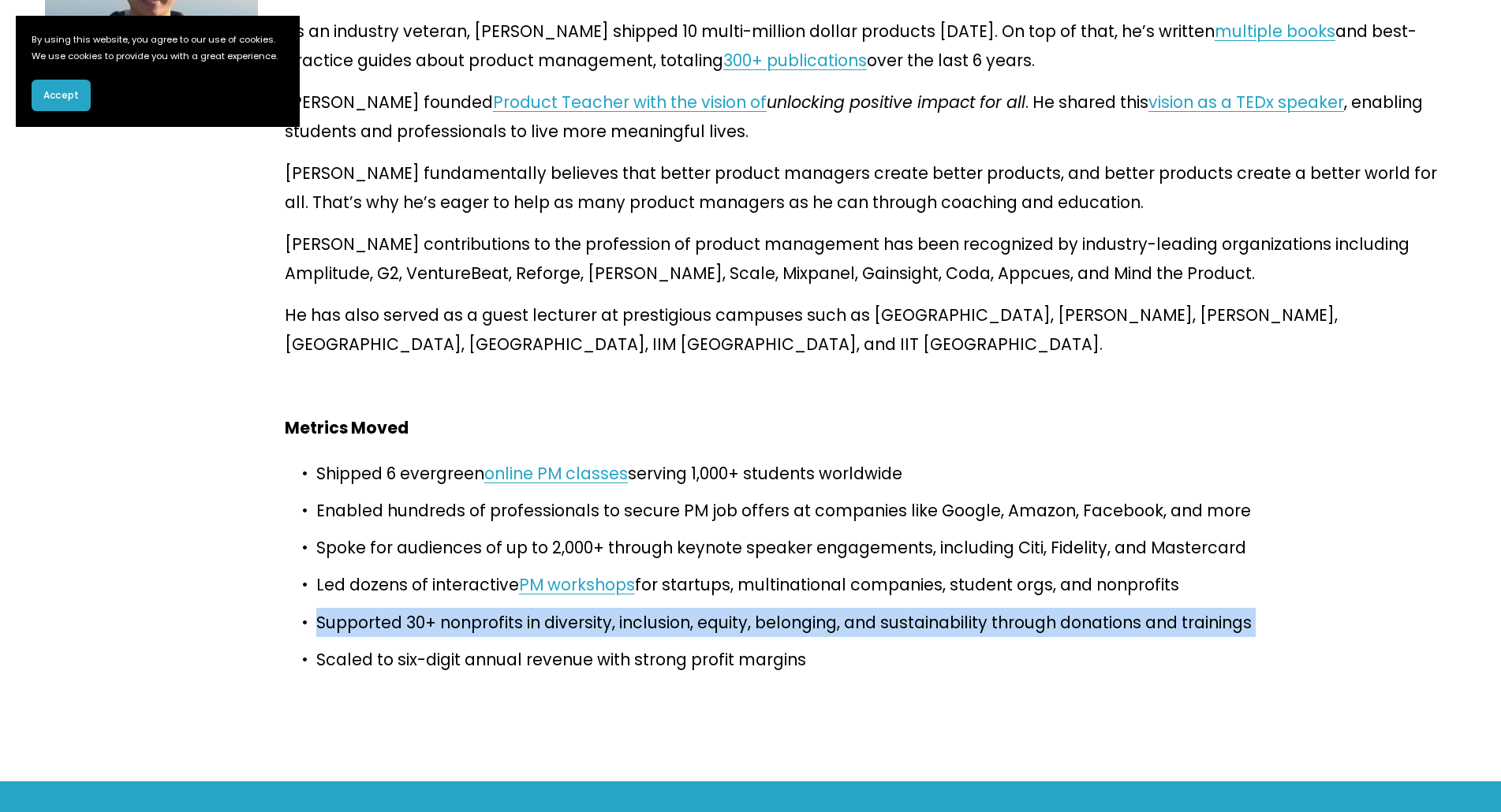
click at [398, 608] on p "Supported 30+ nonprofits in diversity, inclusion, equity, belonging, and sustai…" at bounding box center [886, 622] width 1140 height 29
click at [420, 608] on p "Supported 30+ nonprofits in diversity, inclusion, equity, belonging, and sustai…" at bounding box center [886, 622] width 1140 height 29
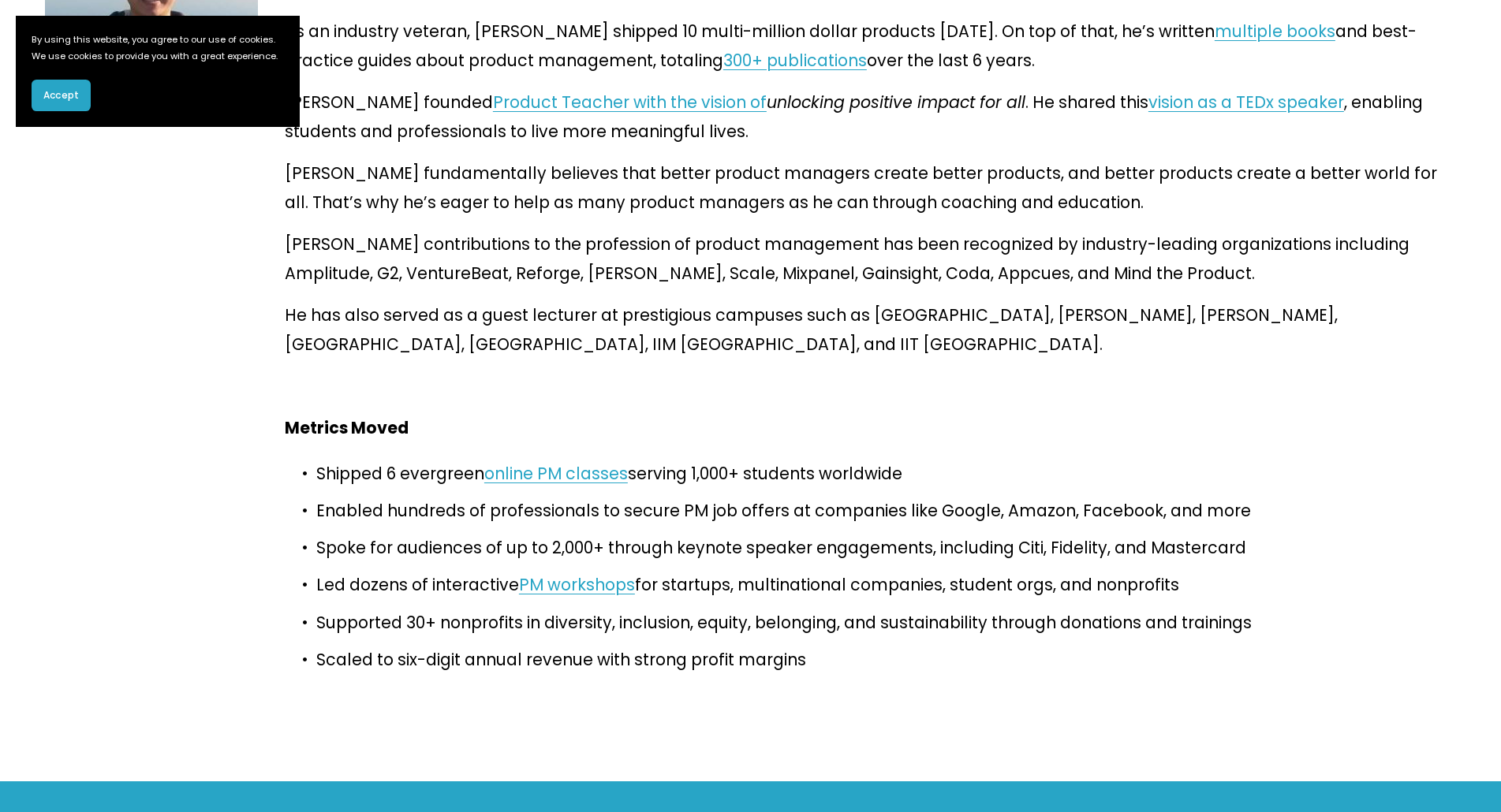
click at [420, 645] on p "Scaled to six-digit annual revenue with strong profit margins" at bounding box center [886, 659] width 1140 height 29
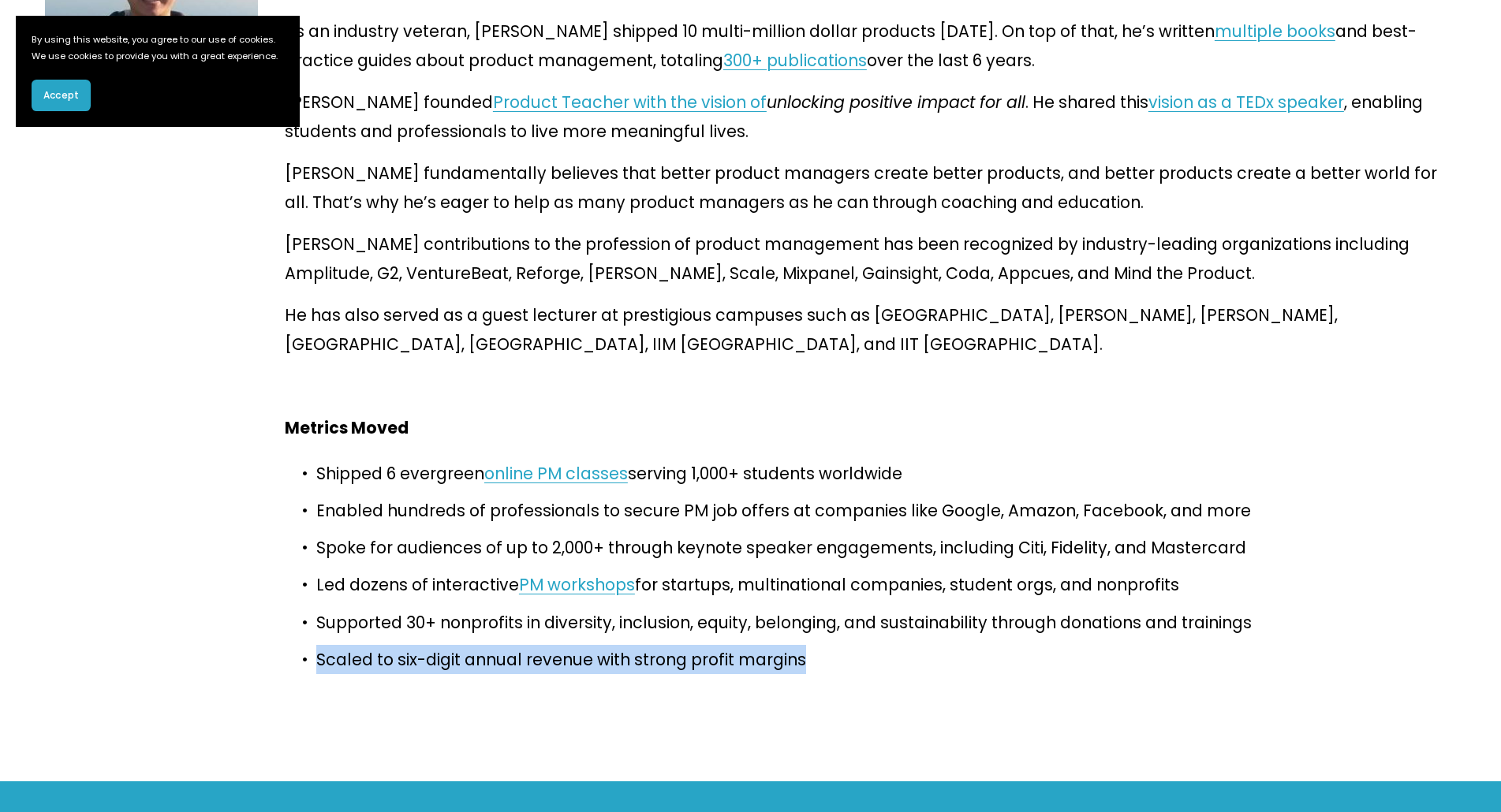
click at [420, 645] on p "Scaled to six-digit annual revenue with strong profit margins" at bounding box center [886, 659] width 1140 height 29
click at [431, 645] on p "Scaled to six-digit annual revenue with strong profit margins" at bounding box center [886, 659] width 1140 height 29
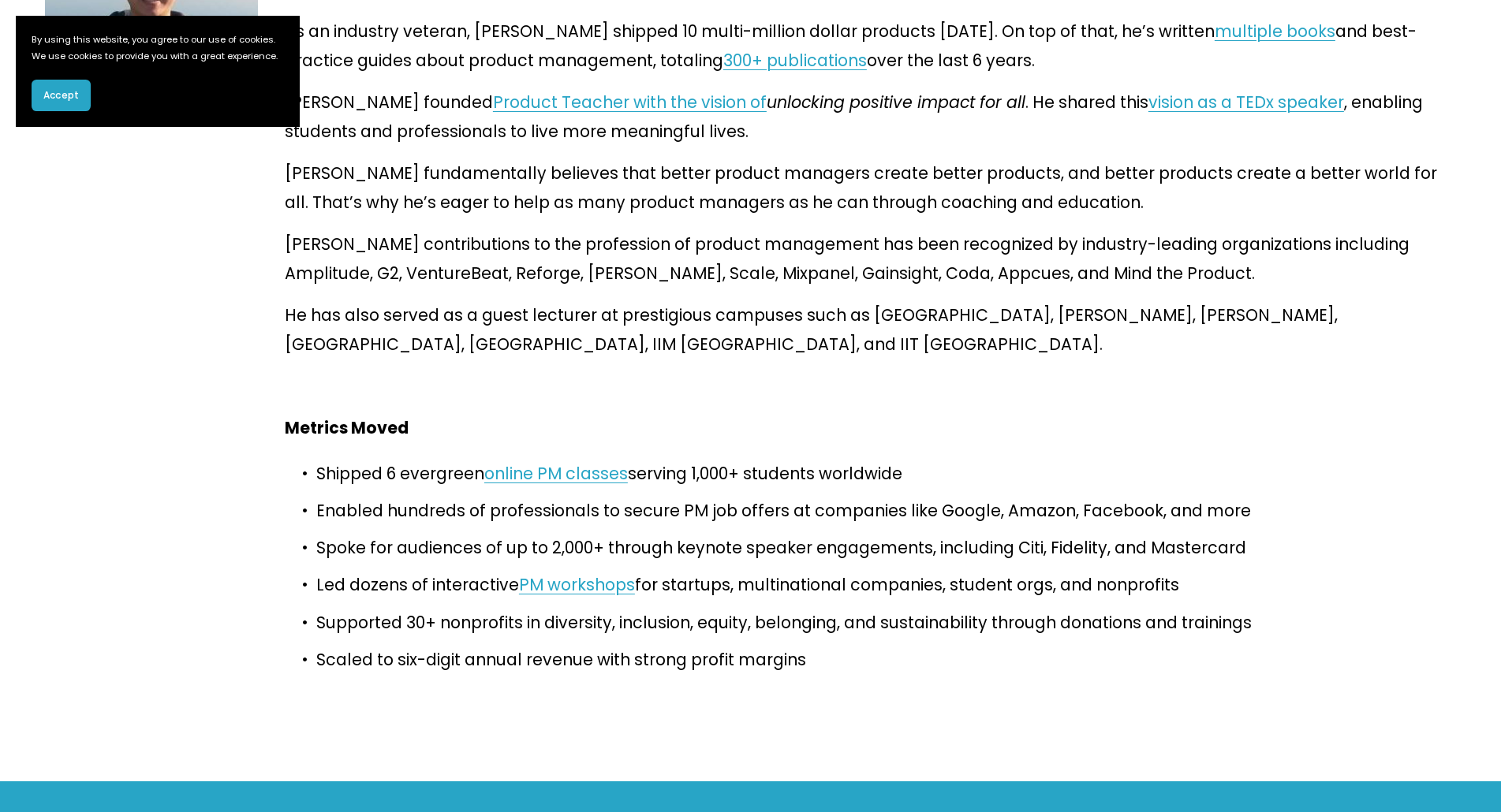
click at [65, 103] on span "Accept" at bounding box center [61, 95] width 36 height 15
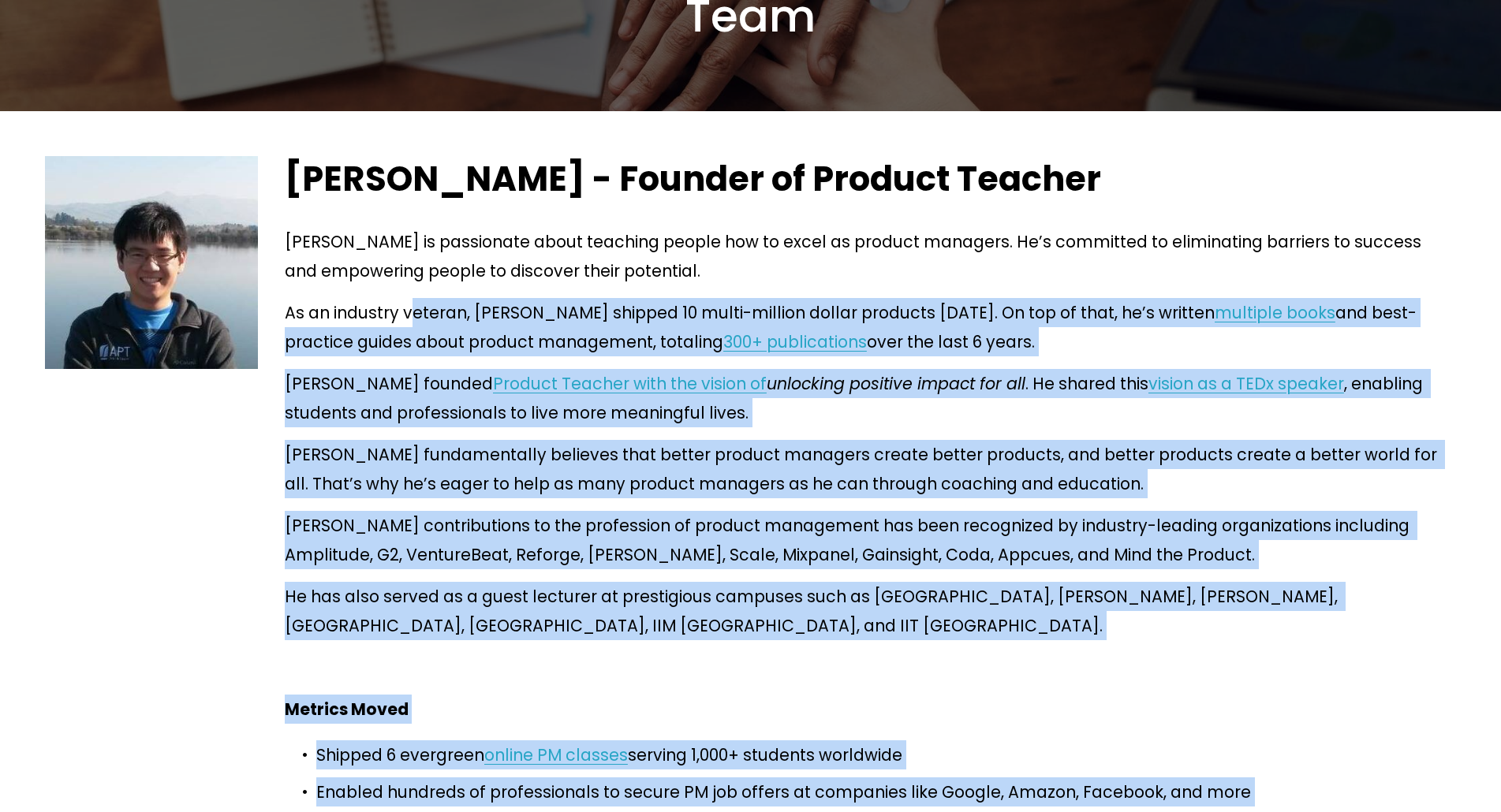
scroll to position [123, 0]
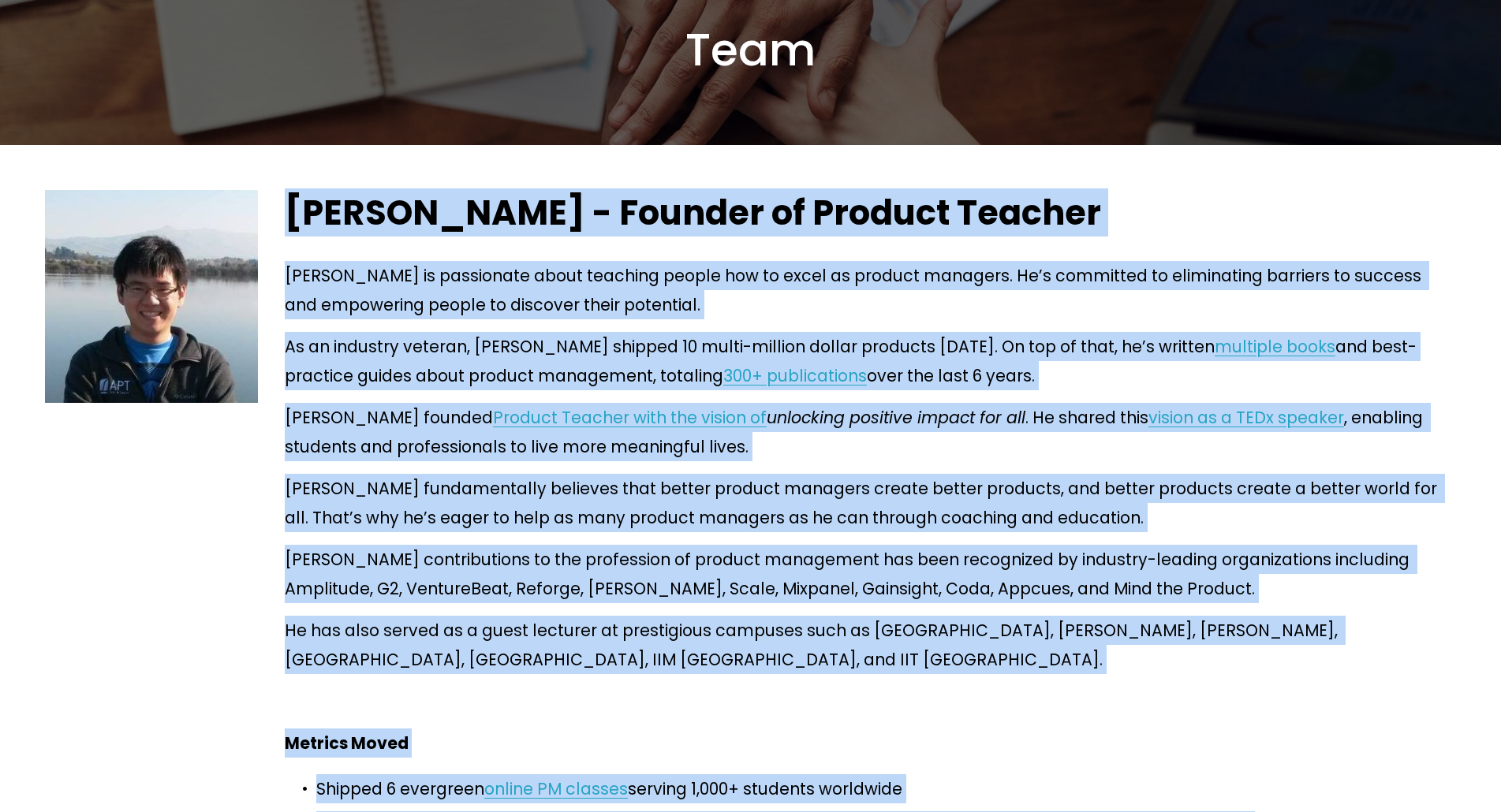
drag, startPoint x: 795, startPoint y: 611, endPoint x: 273, endPoint y: 210, distance: 658.2
click at [273, 210] on div "[PERSON_NAME] - Founder of Product Teacher [PERSON_NAME] is passionate about te…" at bounding box center [871, 589] width 1198 height 799
copy div "Loremip Dol - Sitamet co Adipisc Elitsed Doeiusm te incididunt utlab etdolore m…"
click at [365, 232] on div "[PERSON_NAME] - Founder of Product Teacher [PERSON_NAME] is passionate about te…" at bounding box center [870, 589] width 1171 height 799
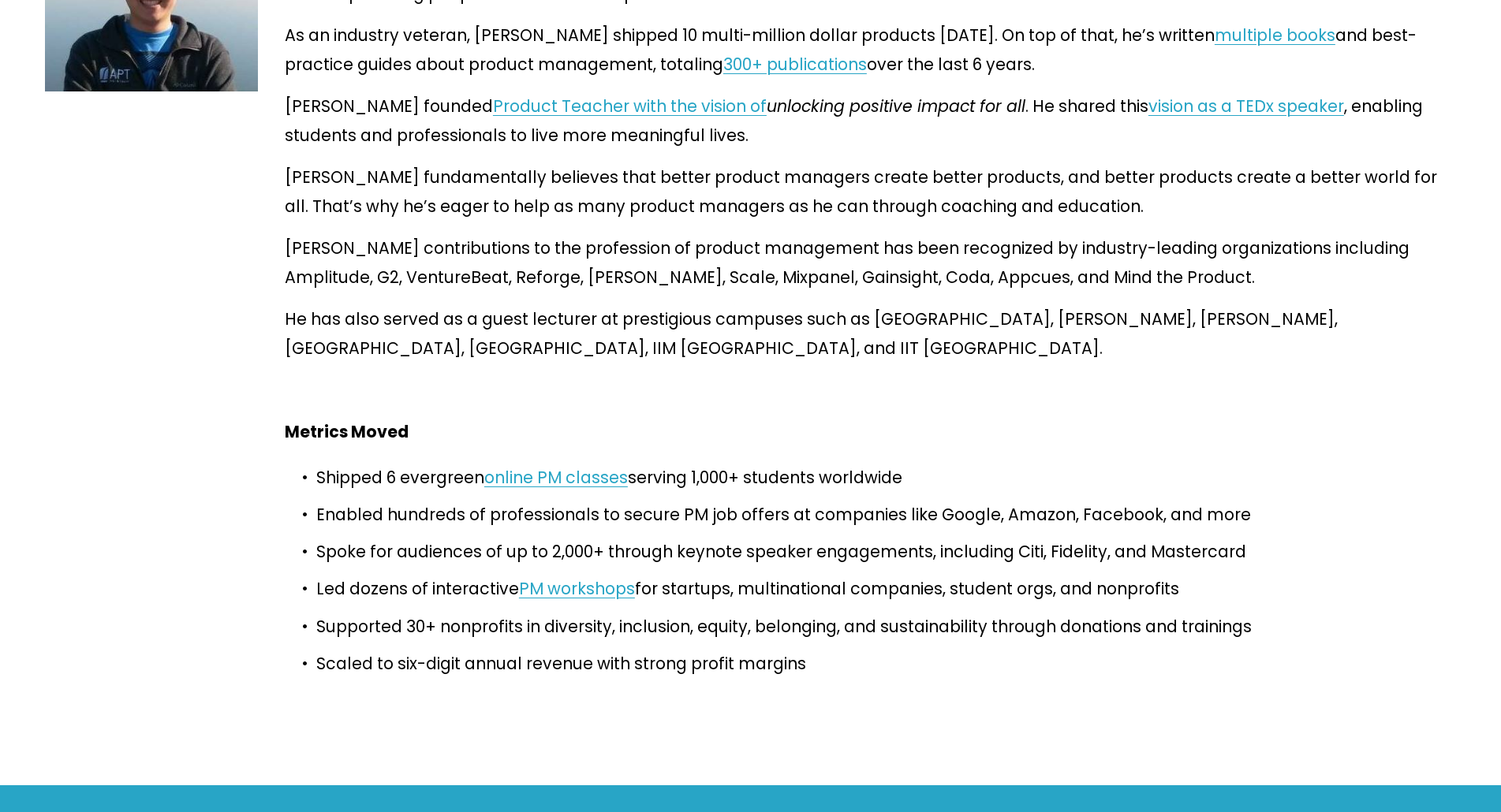
scroll to position [438, 0]
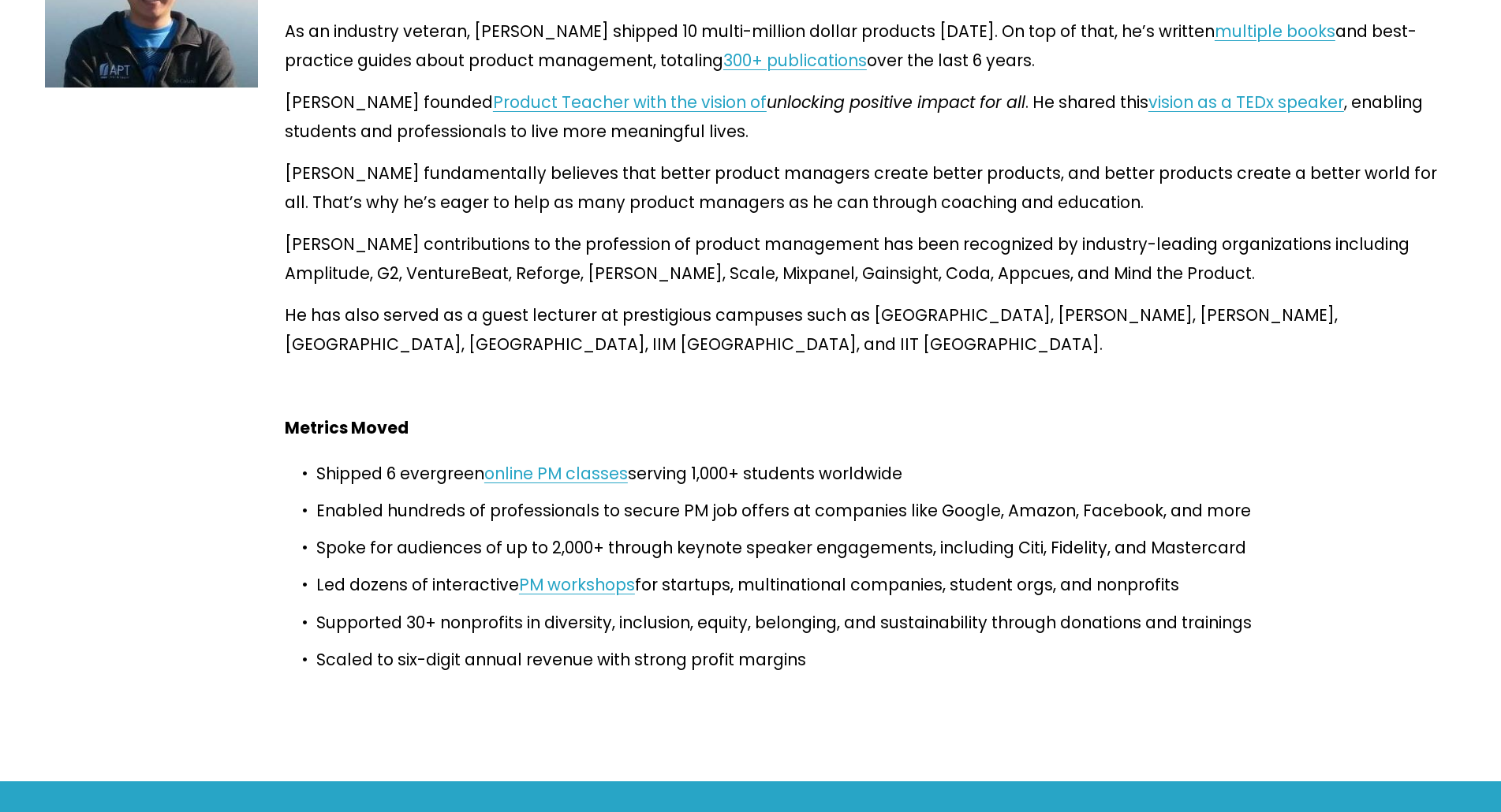
click at [894, 645] on p "Scaled to six-digit annual revenue with strong profit margins" at bounding box center [886, 659] width 1140 height 29
